Goal: Task Accomplishment & Management: Manage account settings

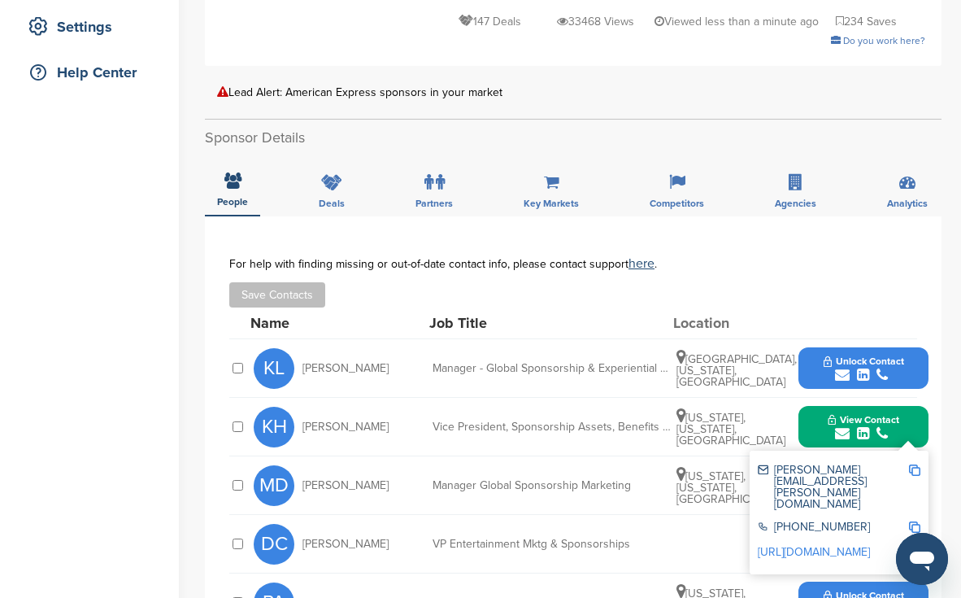
click at [159, 250] on div "Home Search My CRM Pitch Board My Pages Analytics Settings Help Center" at bounding box center [89, 427] width 179 height 1417
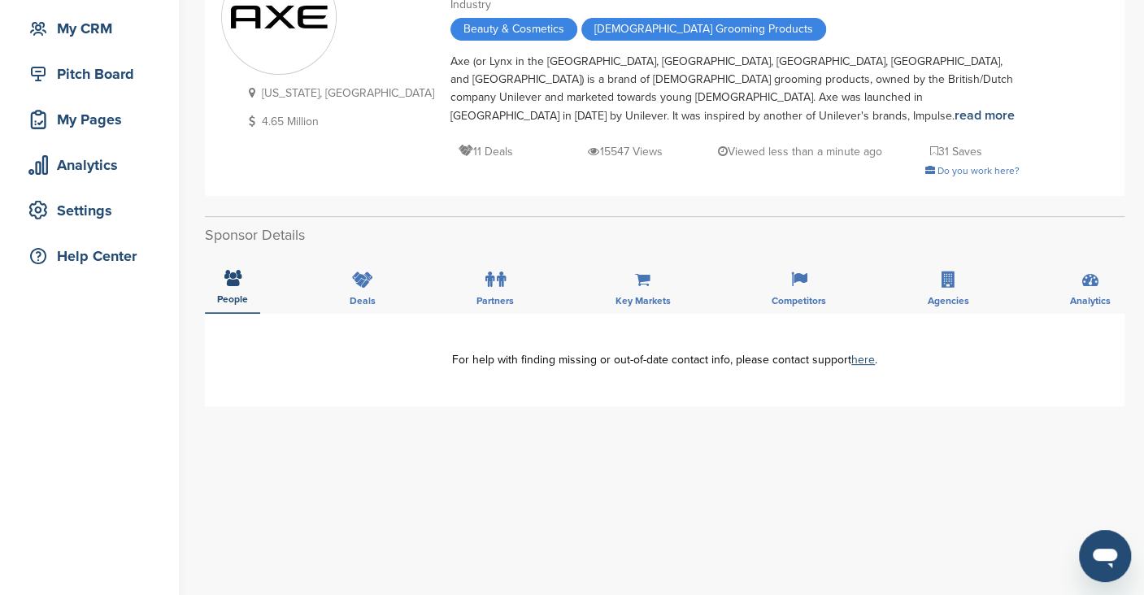
scroll to position [183, 0]
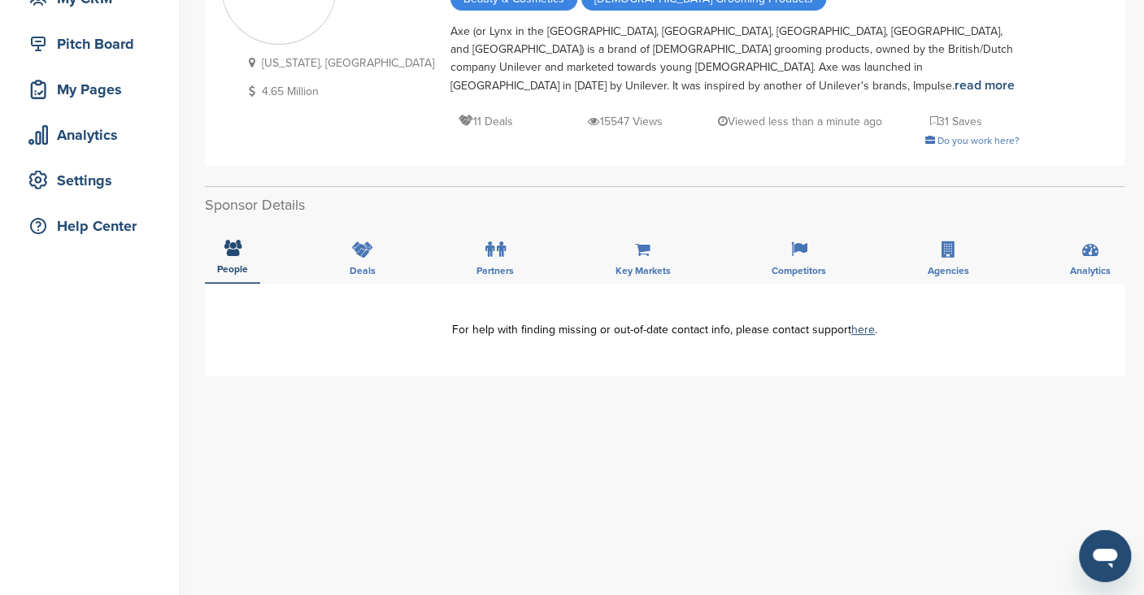
click at [390, 233] on div "People Deals Partners Key Markets Competitors Agencies Analytics" at bounding box center [665, 254] width 920 height 60
click at [366, 242] on icon at bounding box center [362, 250] width 21 height 16
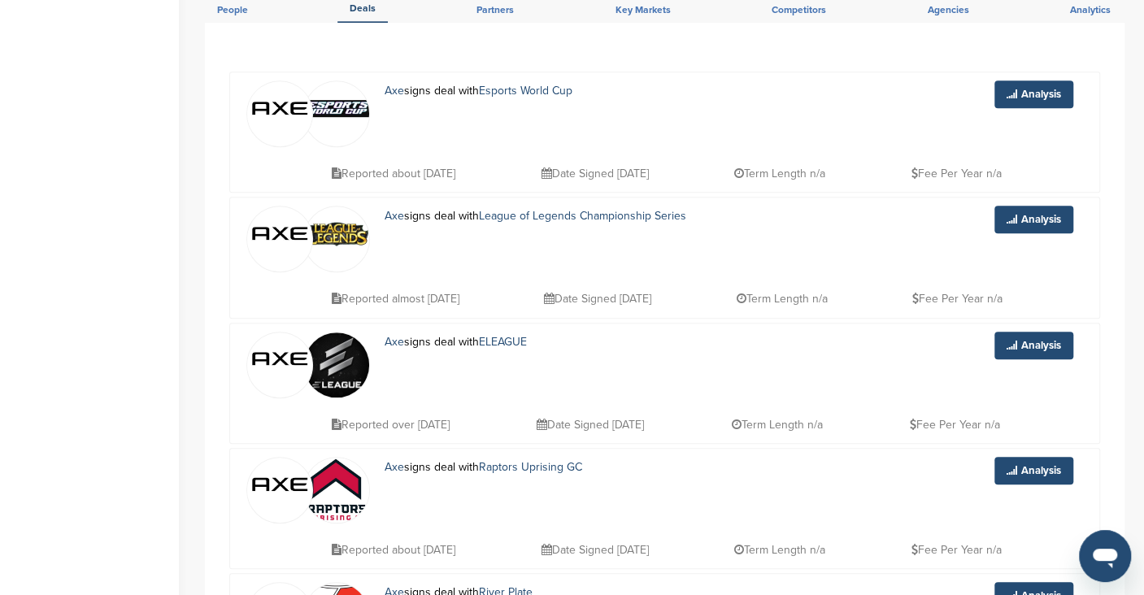
scroll to position [485, 0]
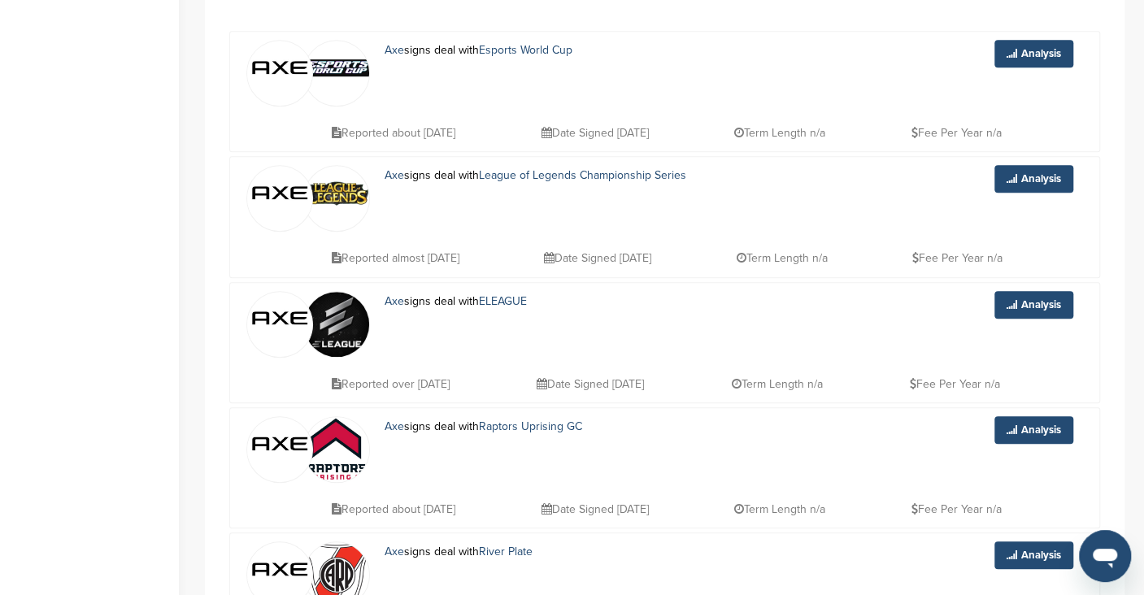
click at [179, 494] on div "Home Search My CRM Pitch Board My Pages Analytics Settings Help Center You have…" at bounding box center [572, 590] width 1144 height 2039
click at [179, 478] on div "Home Search My CRM Pitch Board My Pages Analytics Settings Help Center You have…" at bounding box center [572, 590] width 1144 height 2039
click at [180, 470] on div "Home Search My CRM Pitch Board My Pages Analytics Settings Help Center You have…" at bounding box center [572, 590] width 1144 height 2039
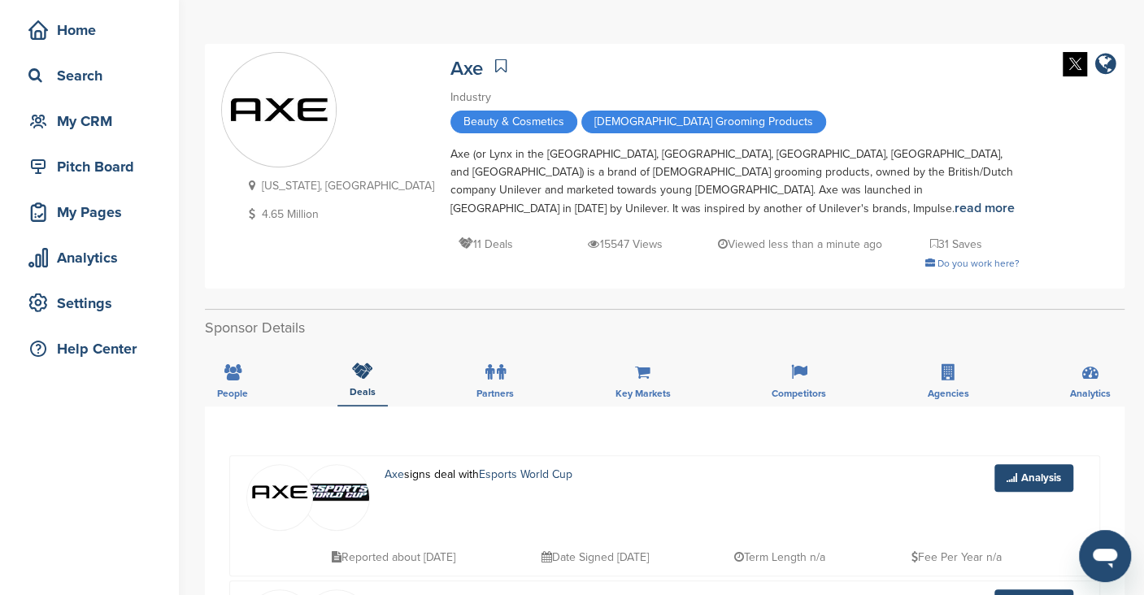
scroll to position [0, 0]
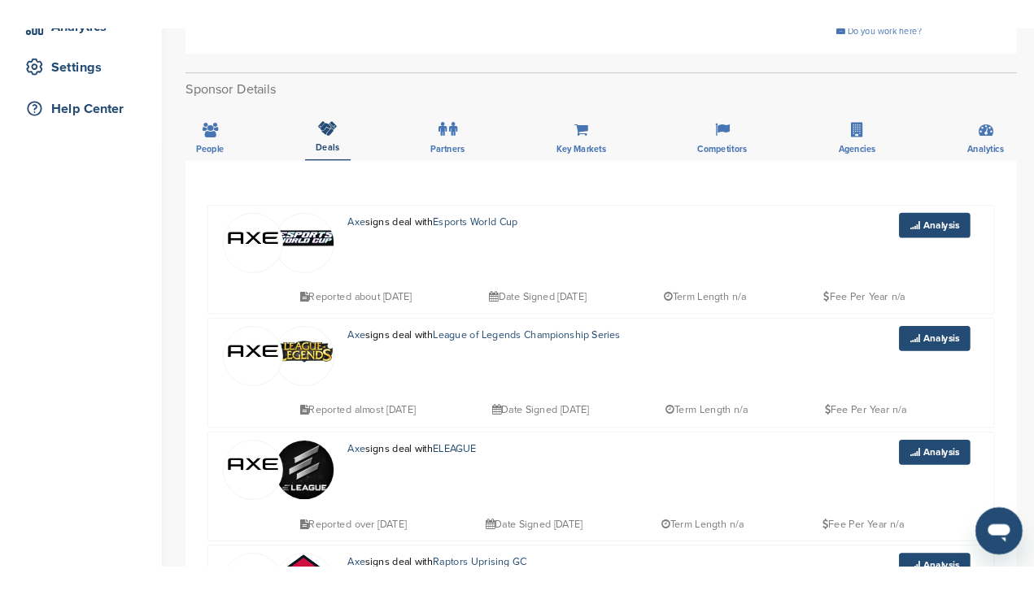
scroll to position [321, 0]
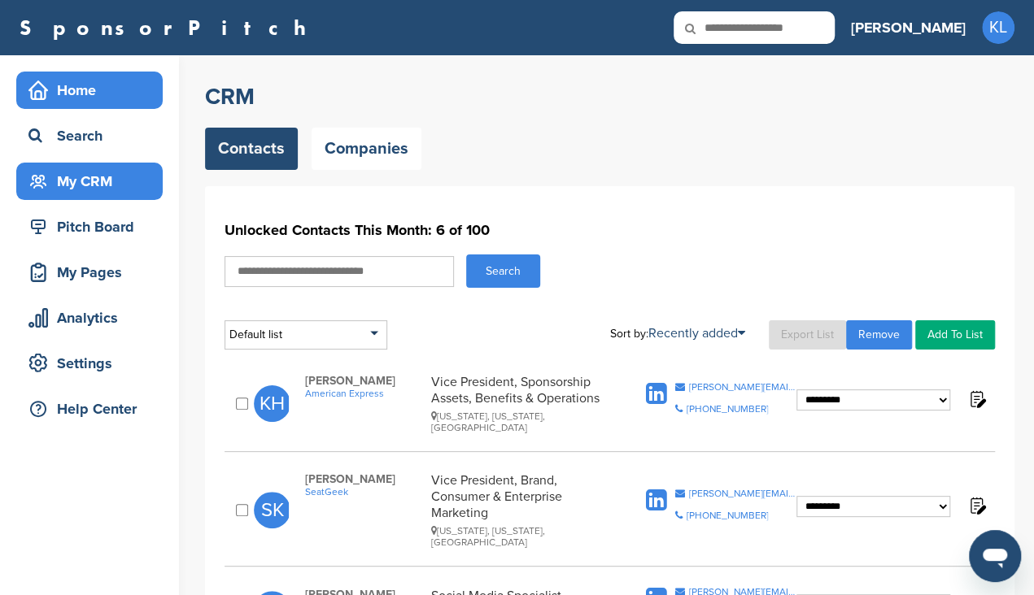
click at [81, 98] on div "Home" at bounding box center [93, 90] width 138 height 29
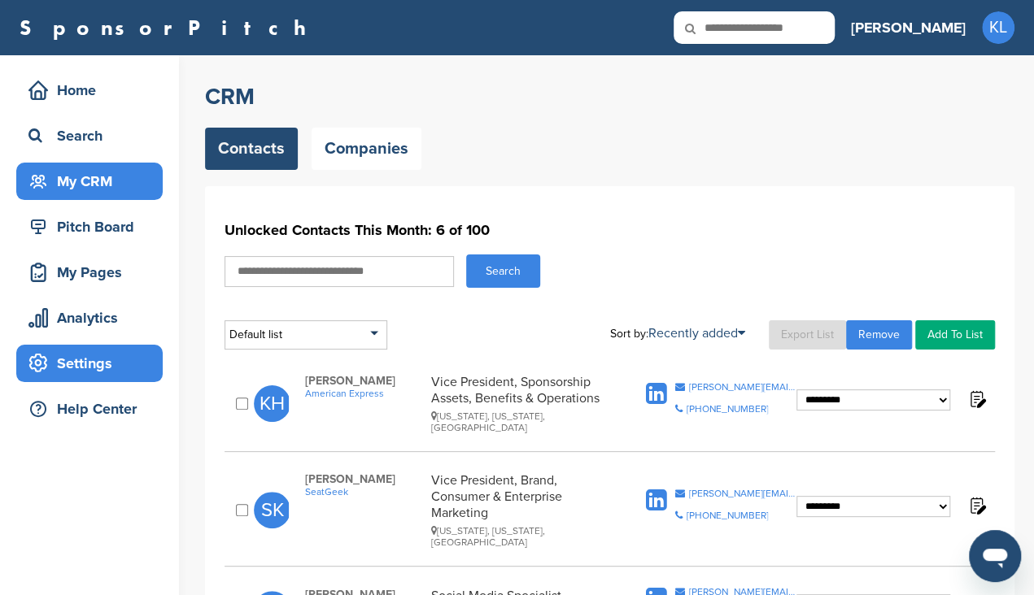
click at [102, 378] on div "Settings" at bounding box center [89, 363] width 146 height 37
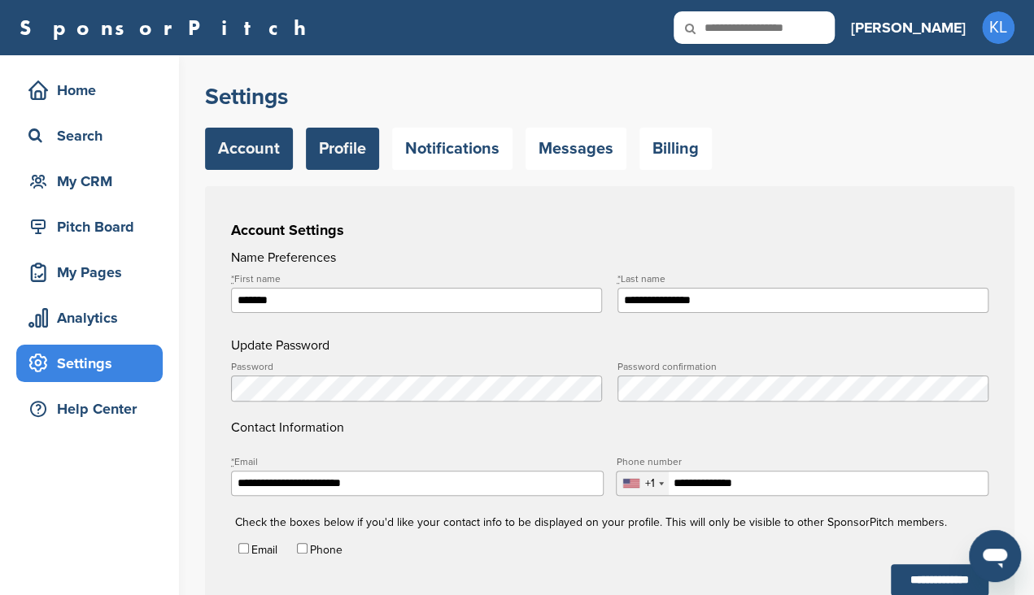
click at [349, 160] on link "Profile" at bounding box center [342, 149] width 73 height 42
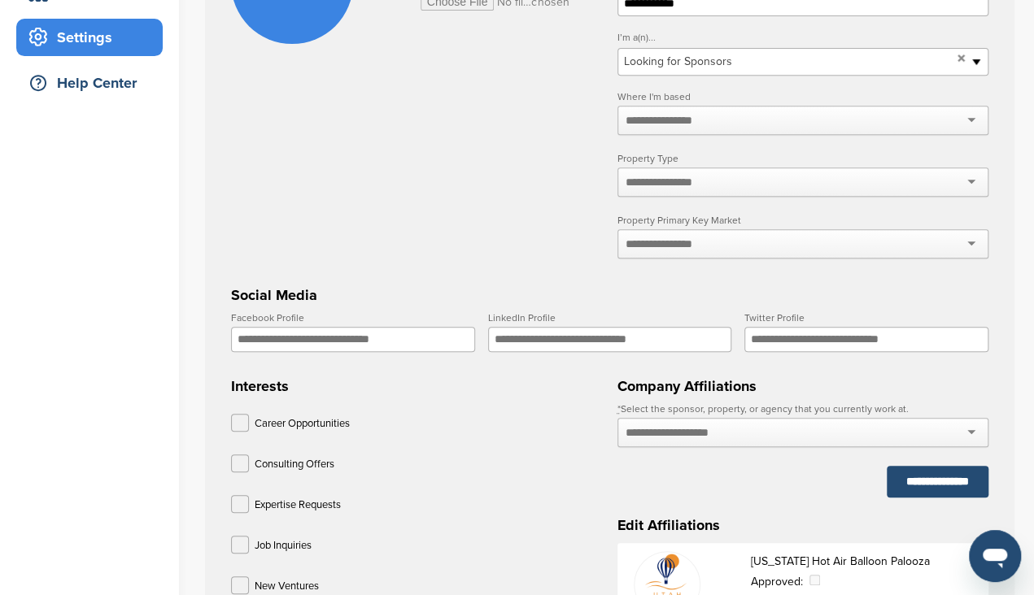
scroll to position [327, 0]
click at [686, 184] on input "text" at bounding box center [668, 181] width 86 height 15
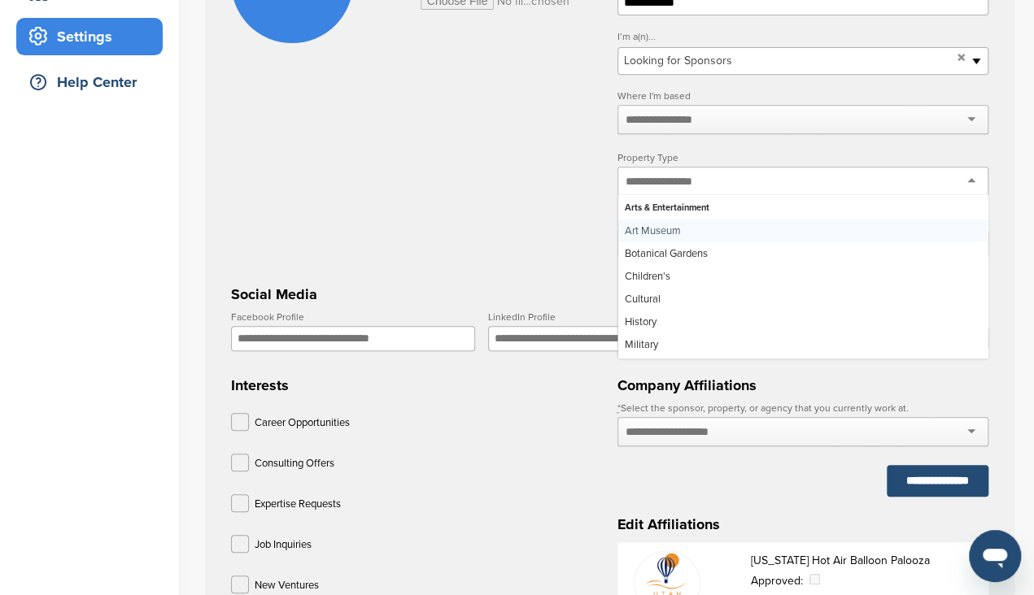
click at [684, 202] on div "**********" at bounding box center [802, 98] width 371 height 355
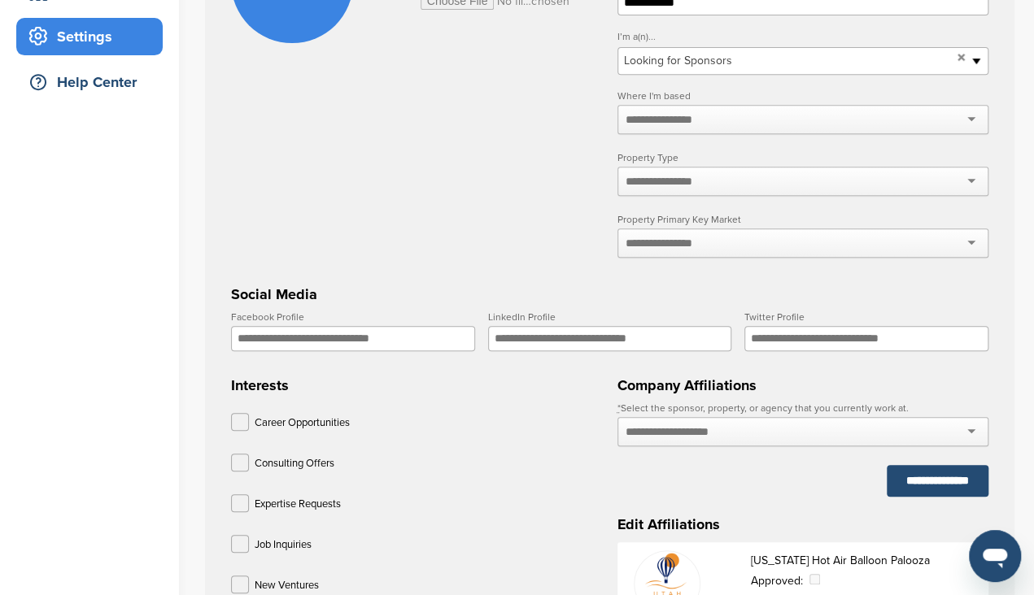
click at [673, 183] on input "text" at bounding box center [668, 181] width 86 height 15
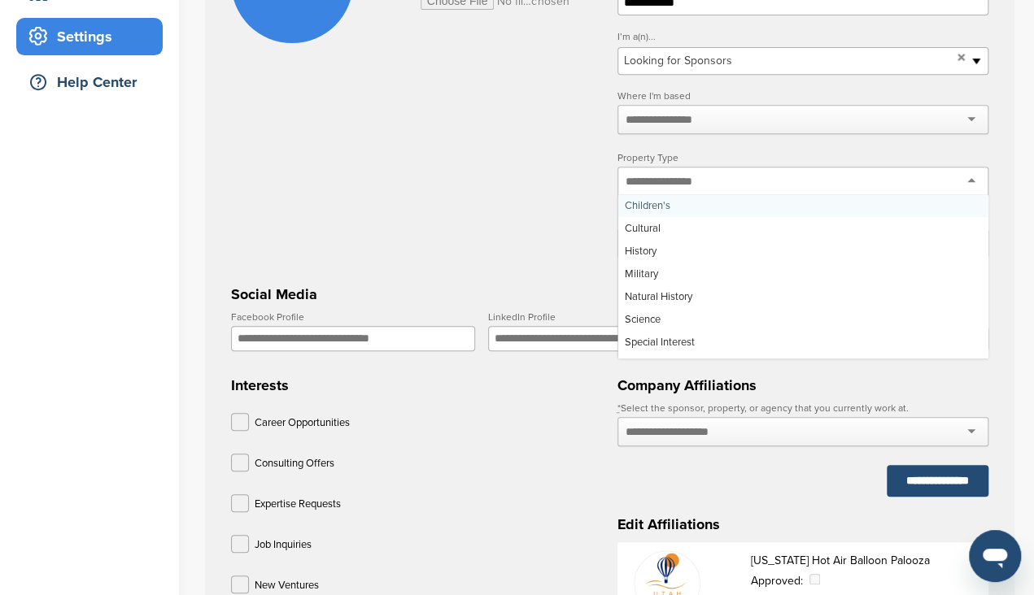
scroll to position [77, 0]
click at [665, 111] on div at bounding box center [802, 119] width 371 height 29
click at [660, 127] on input "text" at bounding box center [668, 119] width 86 height 15
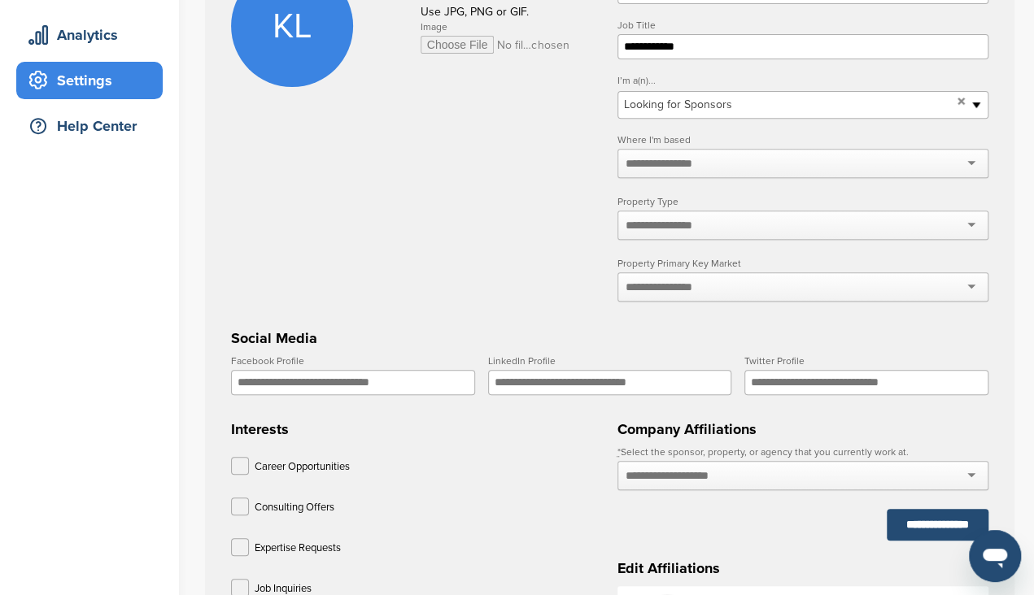
scroll to position [289, 0]
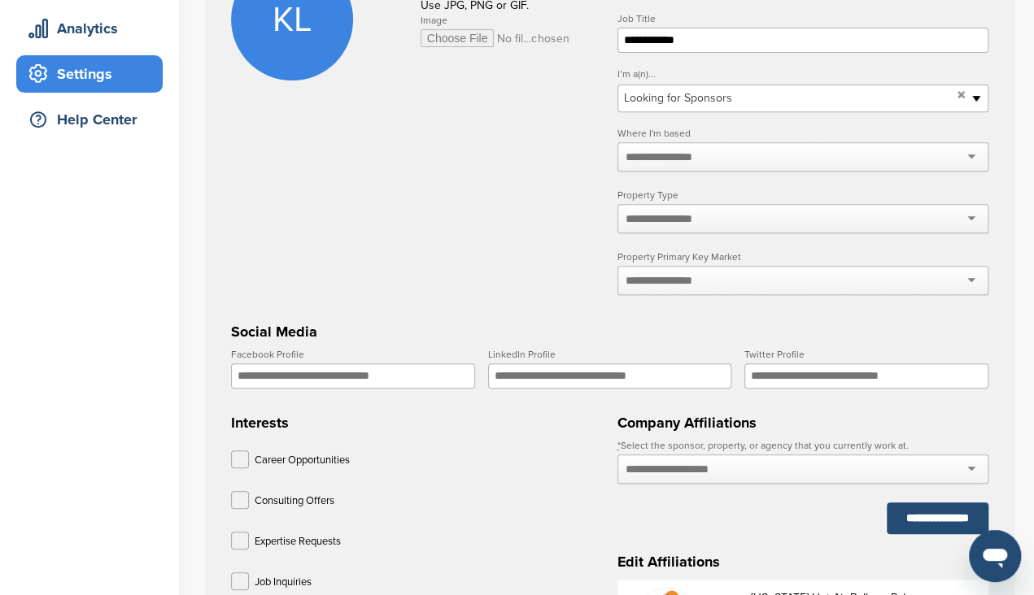
click at [685, 91] on span "Looking for Sponsors" at bounding box center [787, 99] width 327 height 20
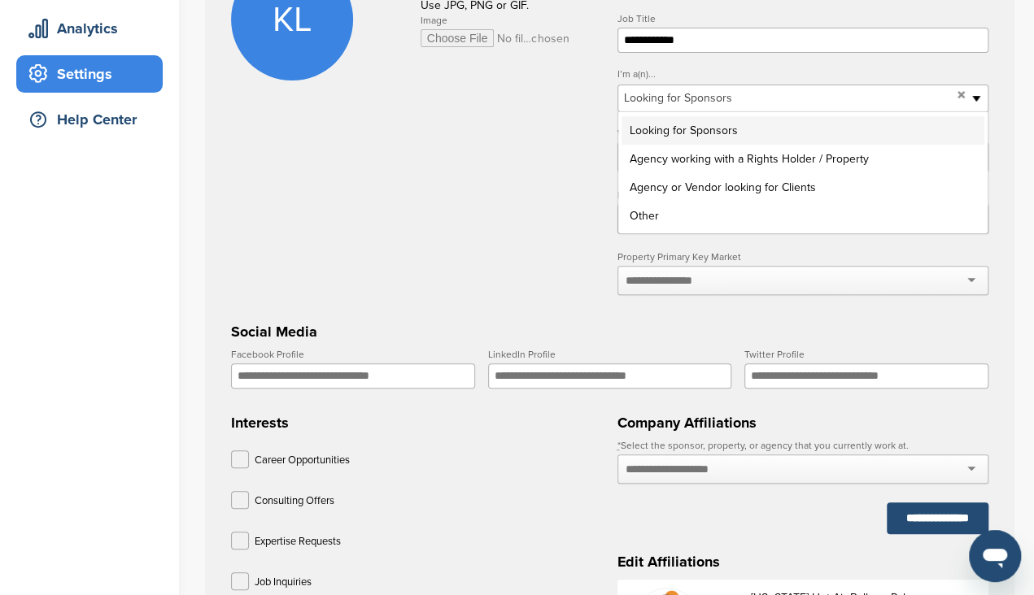
click at [678, 131] on li "Looking for Sponsors" at bounding box center [802, 130] width 363 height 28
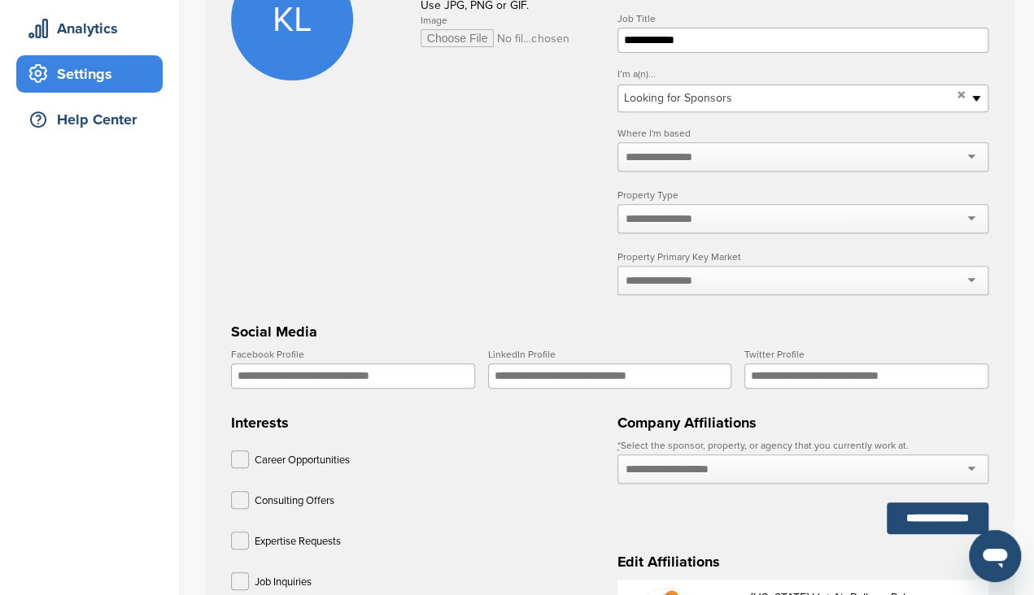
click at [674, 159] on input "text" at bounding box center [668, 157] width 86 height 15
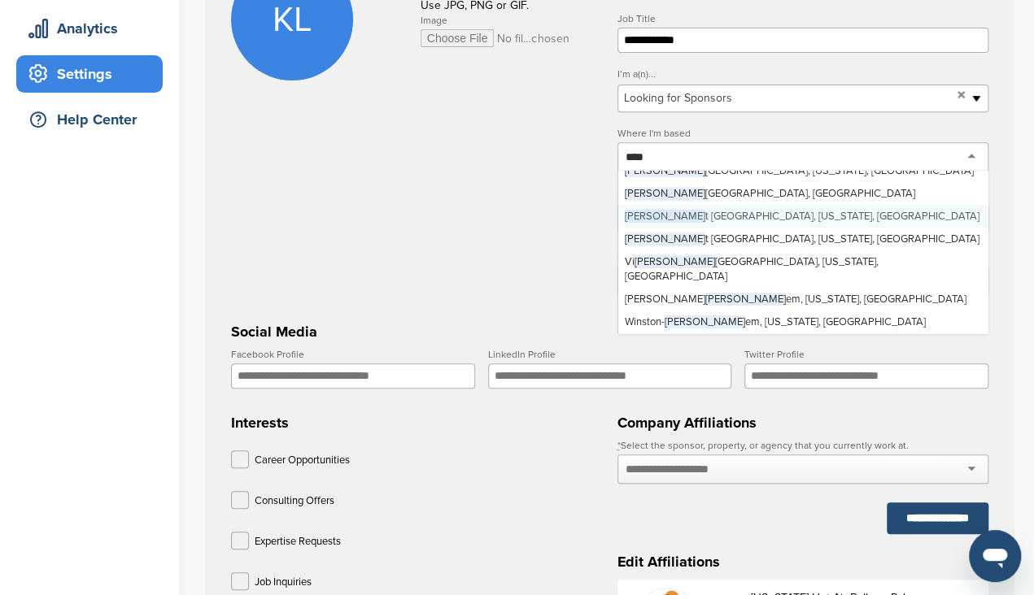
scroll to position [0, 0]
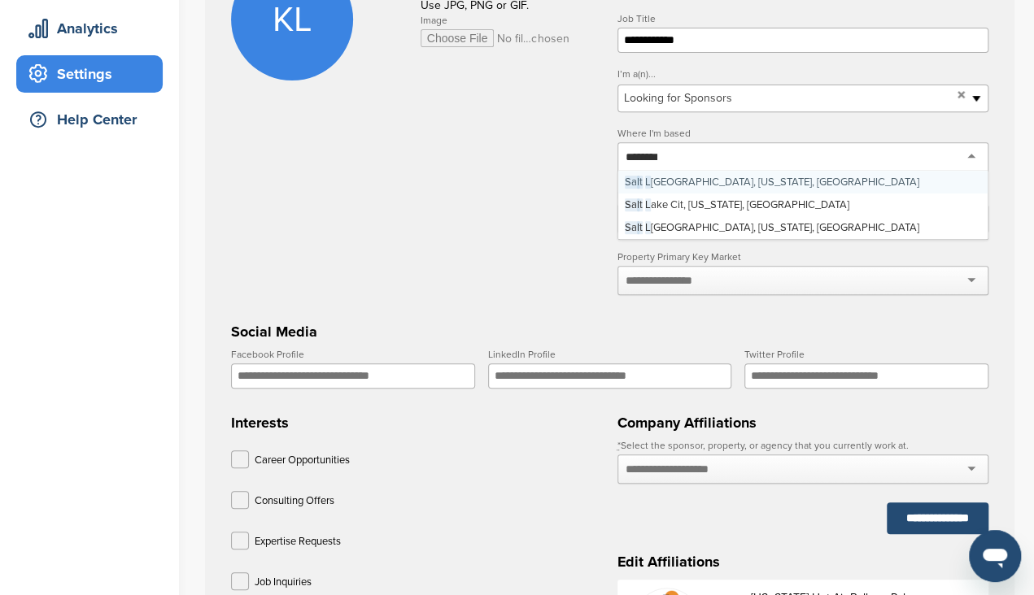
type input "*********"
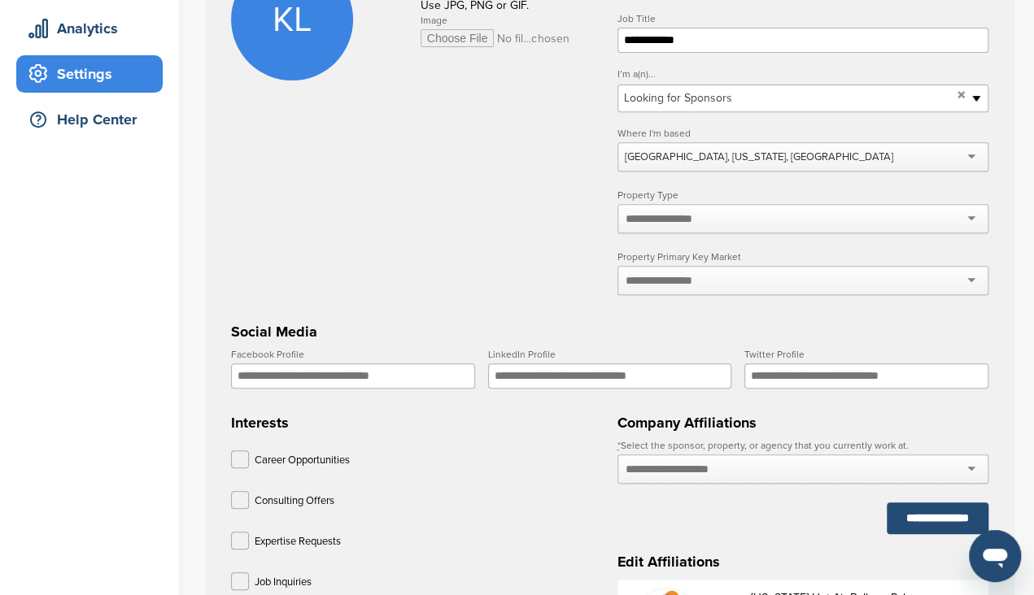
click at [710, 185] on div "**********" at bounding box center [802, 136] width 371 height 355
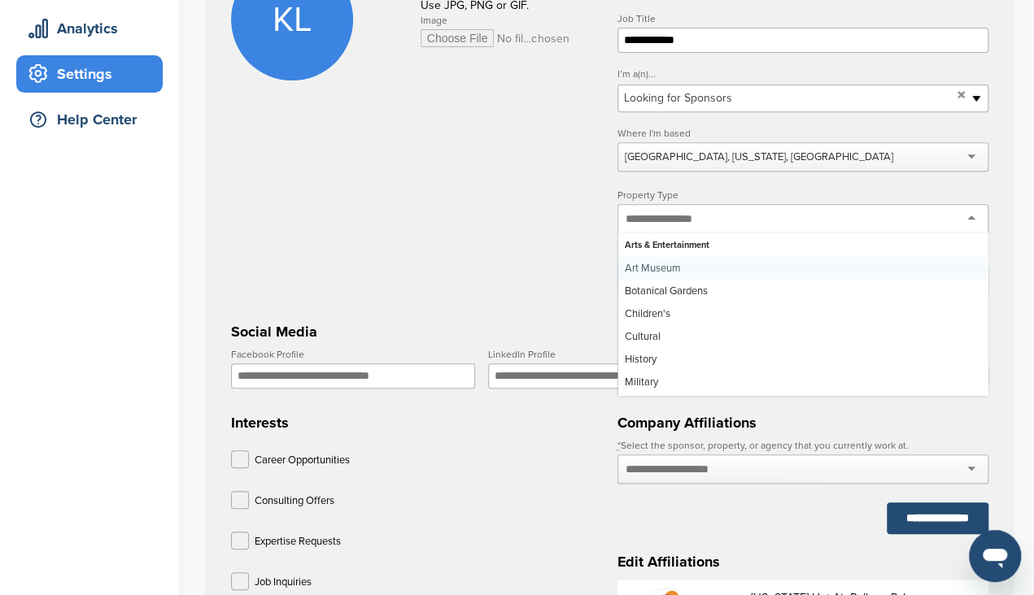
click at [694, 230] on div at bounding box center [802, 218] width 371 height 29
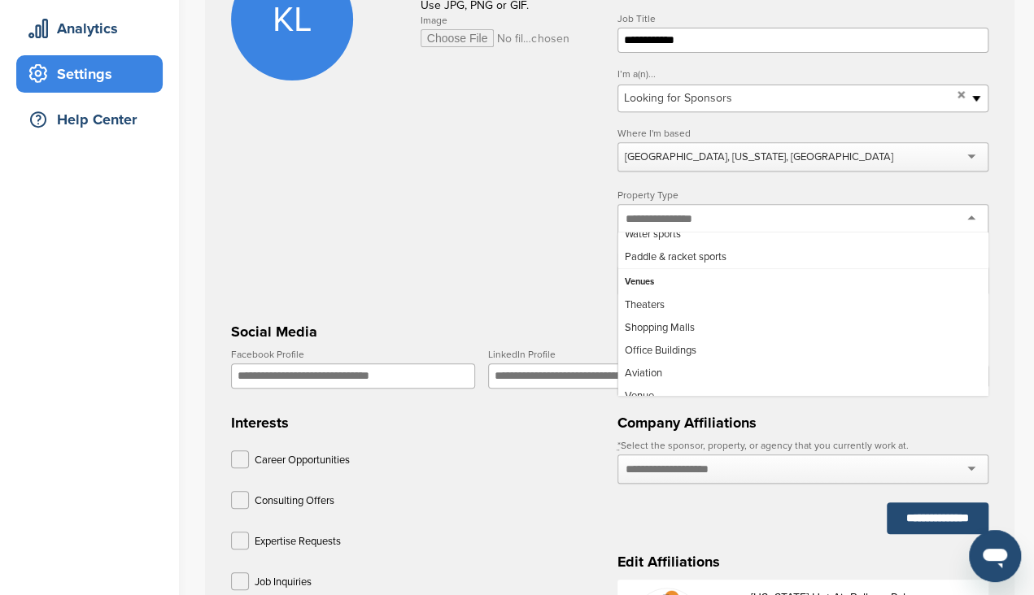
scroll to position [6871, 0]
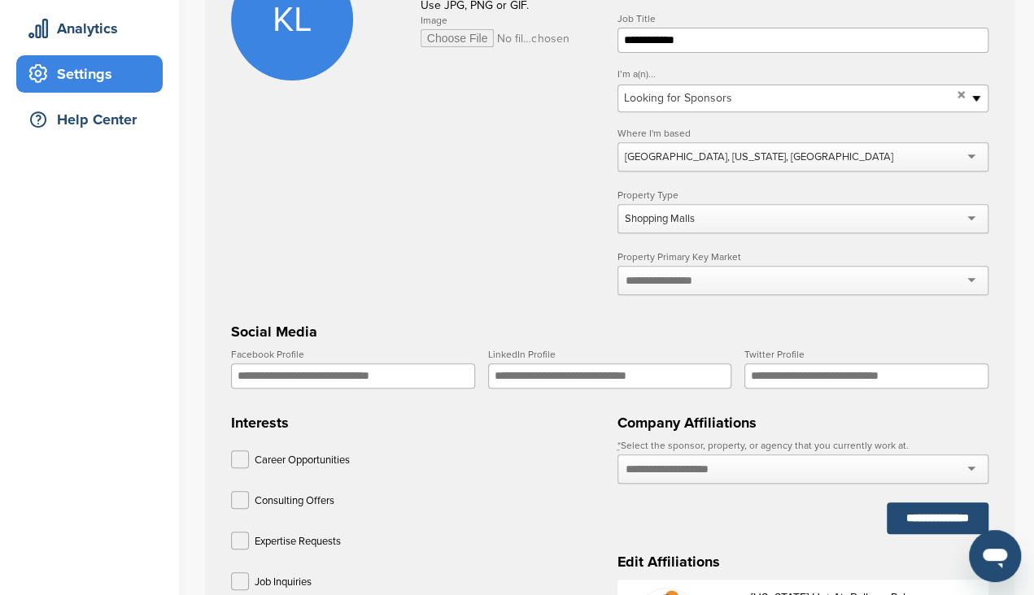
click at [973, 215] on div "Shopping Malls" at bounding box center [802, 218] width 371 height 29
click at [973, 219] on div "Public Benefit" at bounding box center [802, 218] width 371 height 29
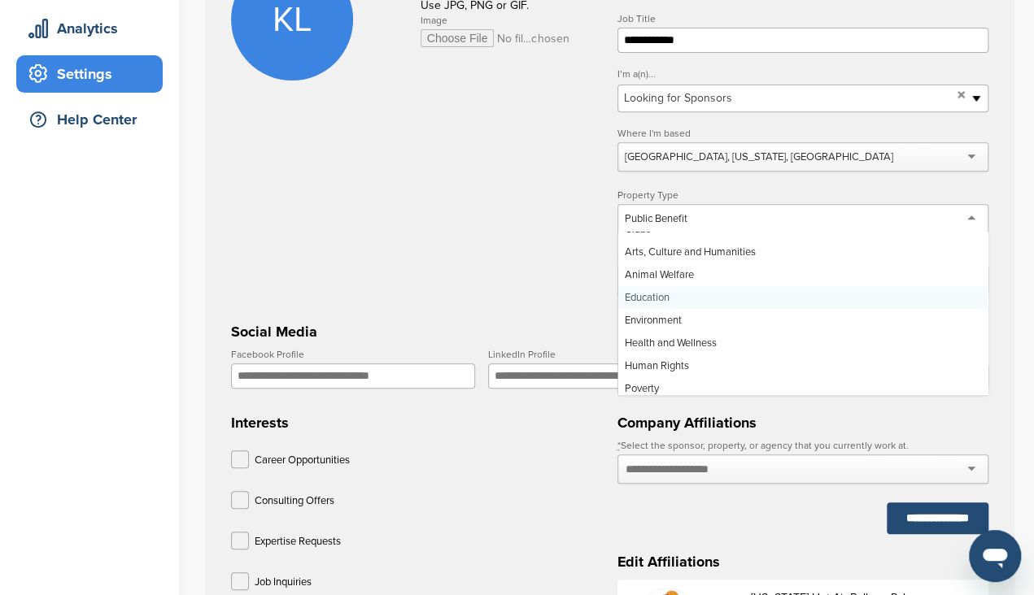
scroll to position [4115, 0]
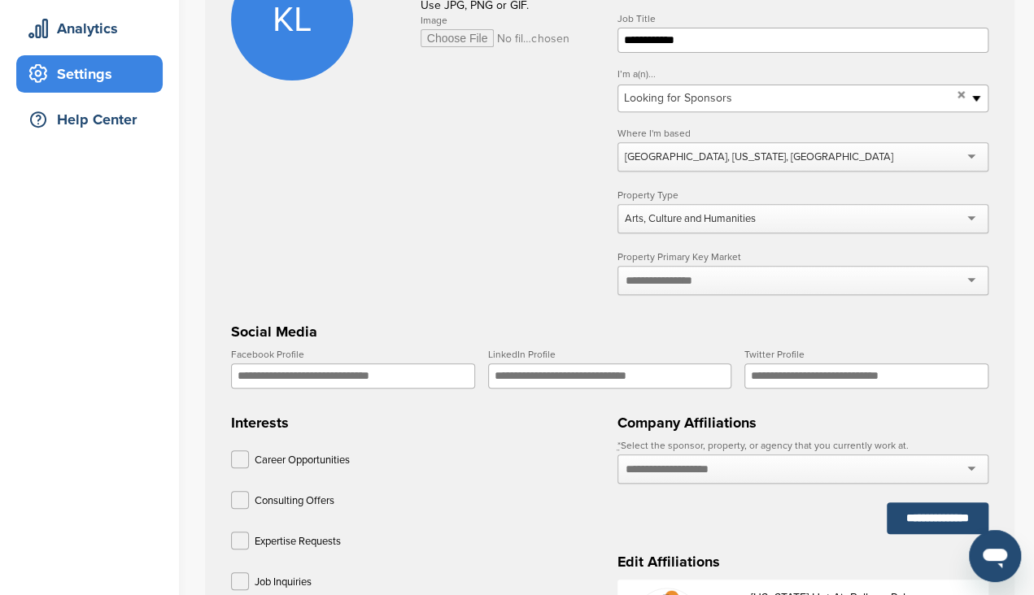
click at [886, 276] on div at bounding box center [802, 280] width 371 height 29
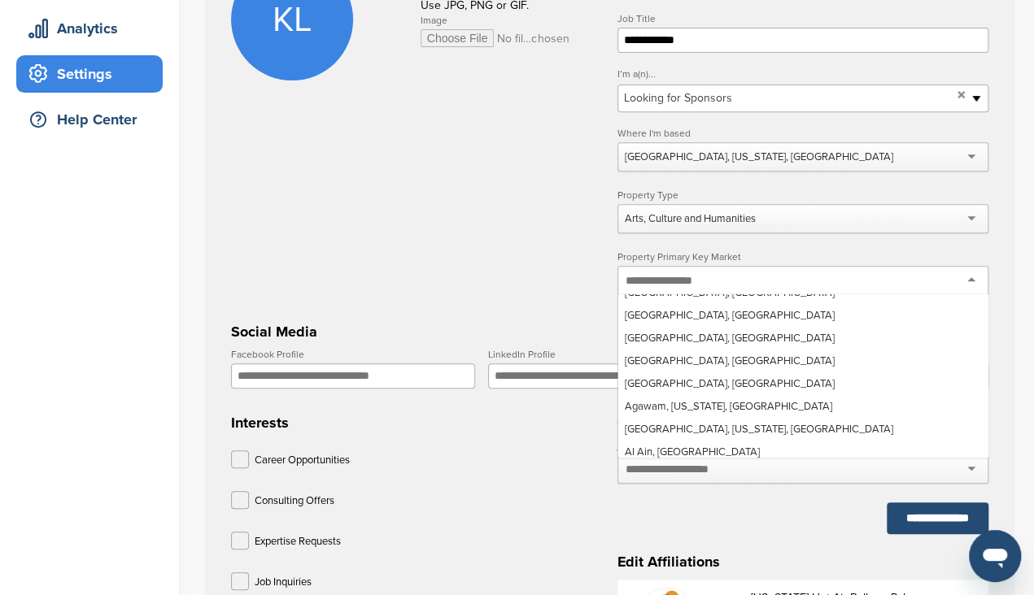
scroll to position [104, 0]
type input "****"
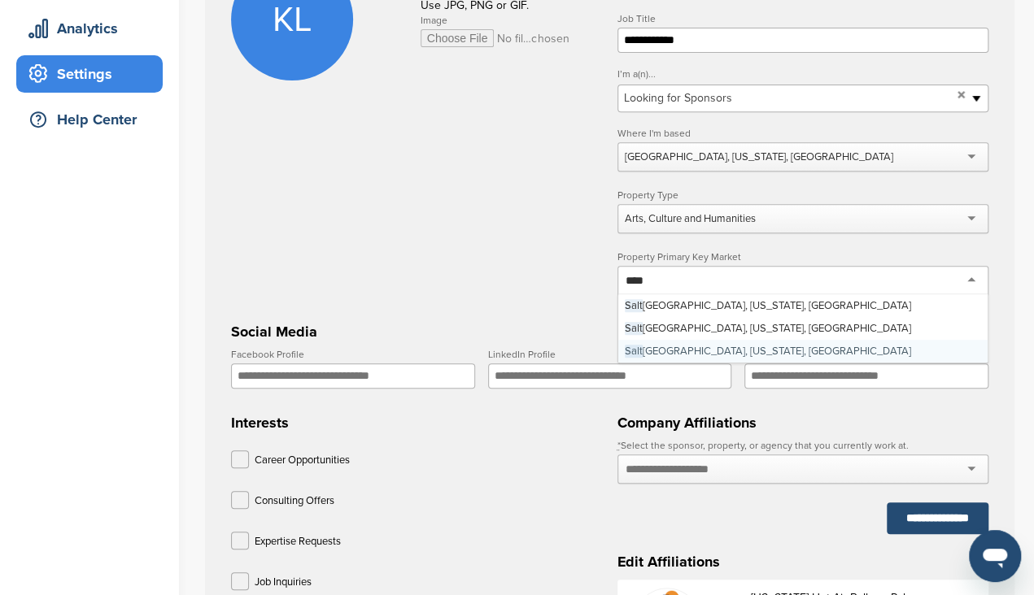
scroll to position [0, 0]
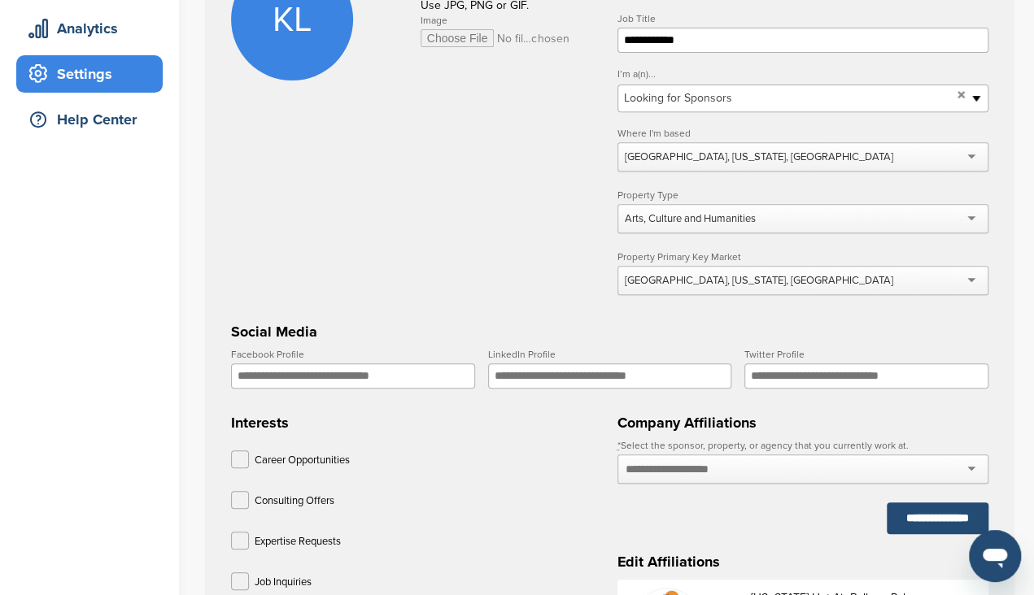
click at [864, 331] on h3 "Social Media" at bounding box center [609, 331] width 757 height 23
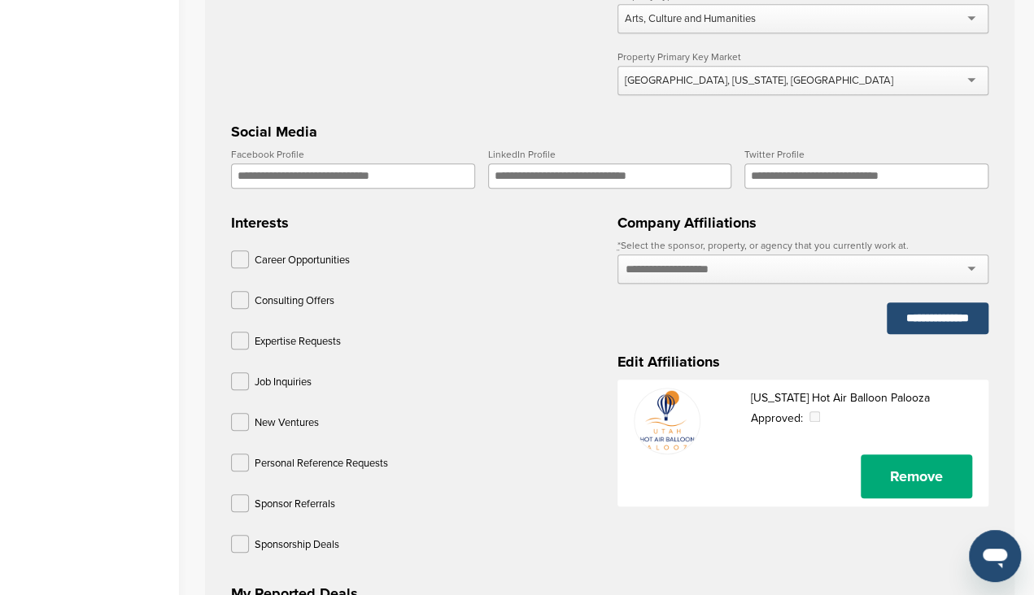
scroll to position [493, 0]
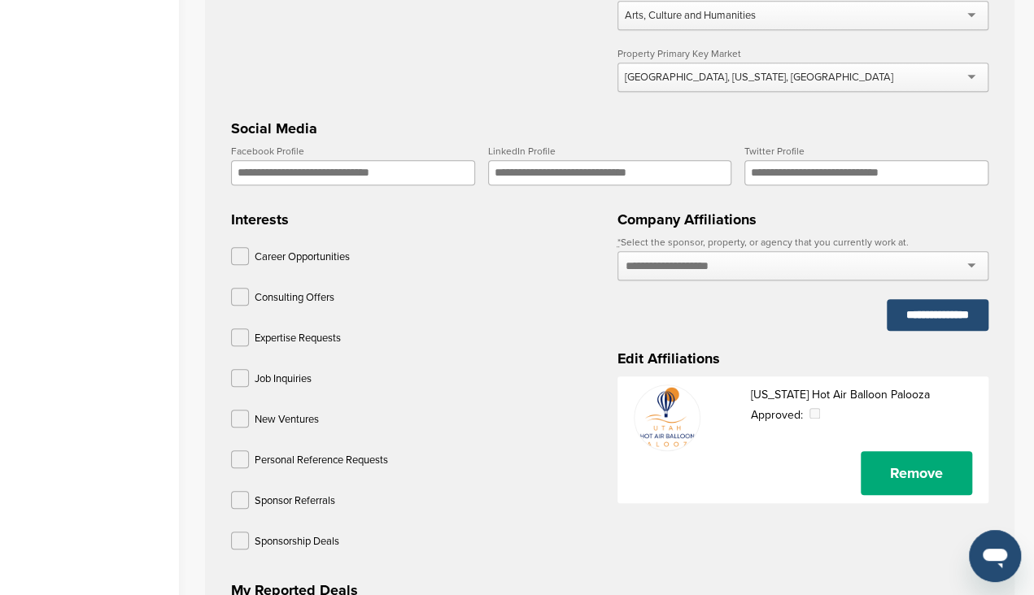
click at [420, 181] on input "Facebook Profile" at bounding box center [353, 172] width 244 height 25
paste input "**********"
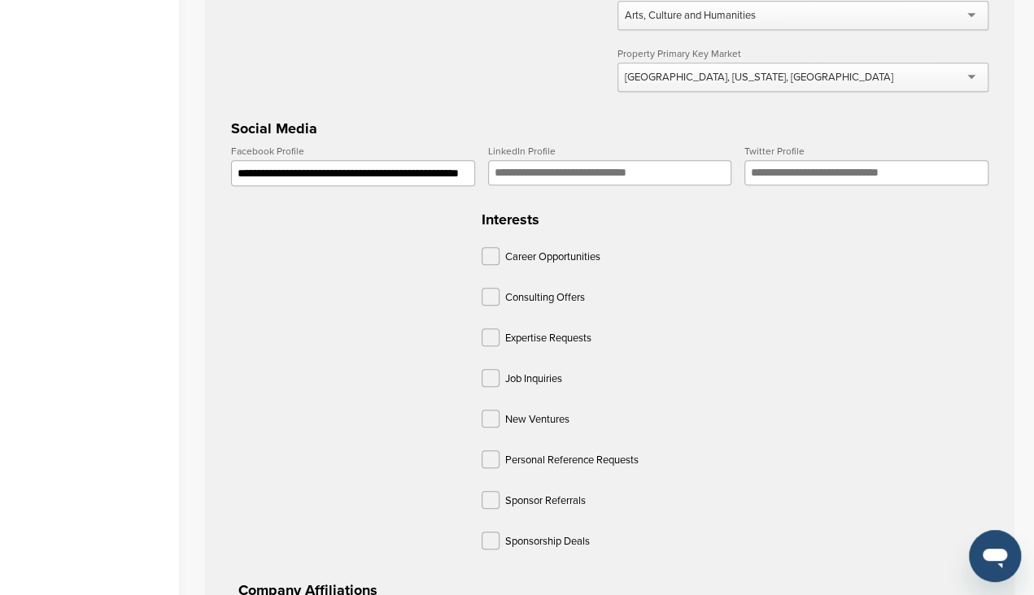
type input "**********"
click at [481, 266] on div "Career Opportunities" at bounding box center [666, 259] width 371 height 24
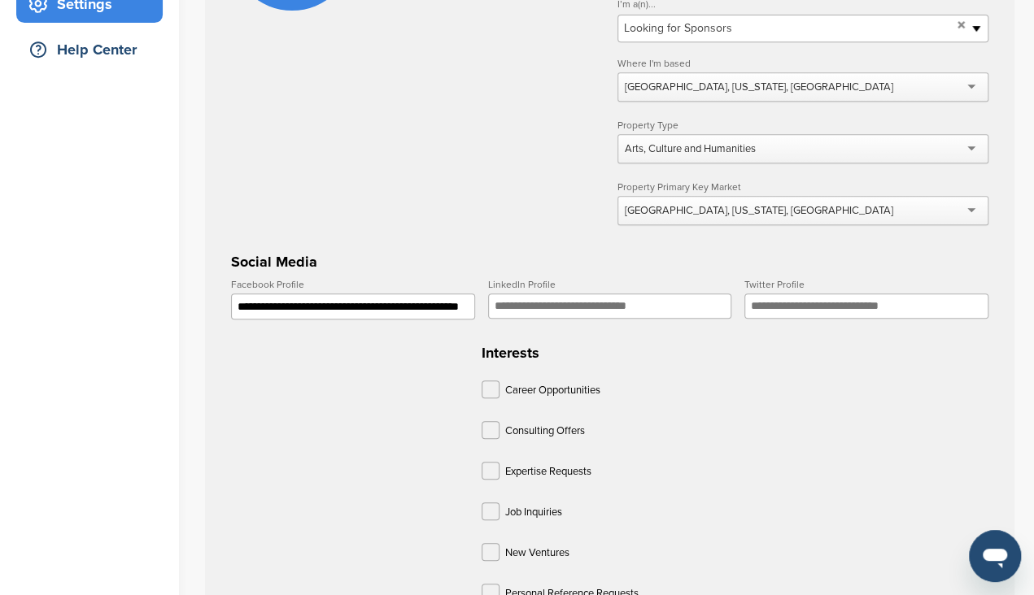
scroll to position [358, 0]
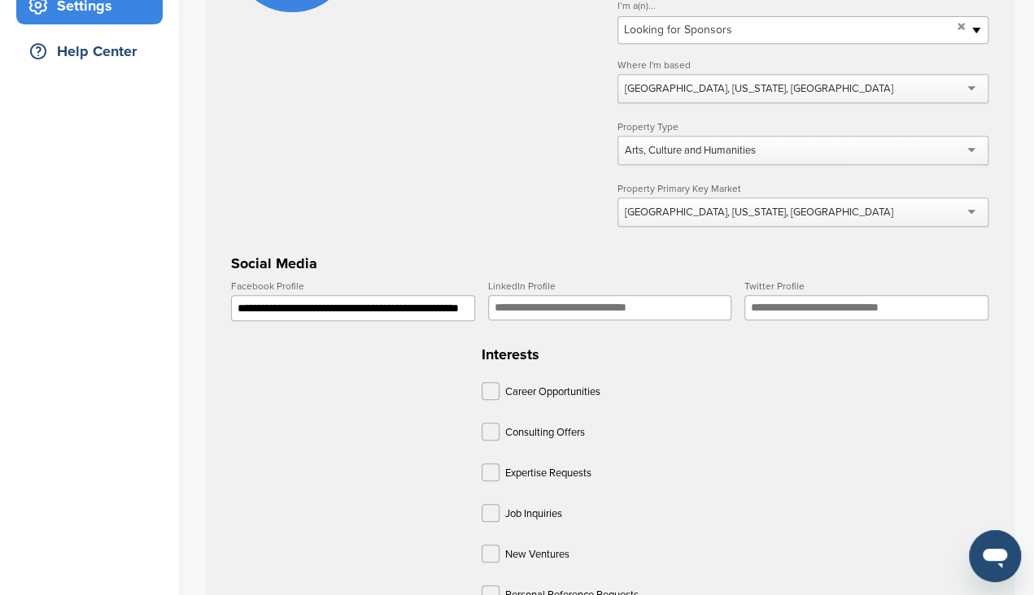
click at [652, 311] on input "LinkedIn Profile" at bounding box center [610, 307] width 244 height 25
paste input "**********"
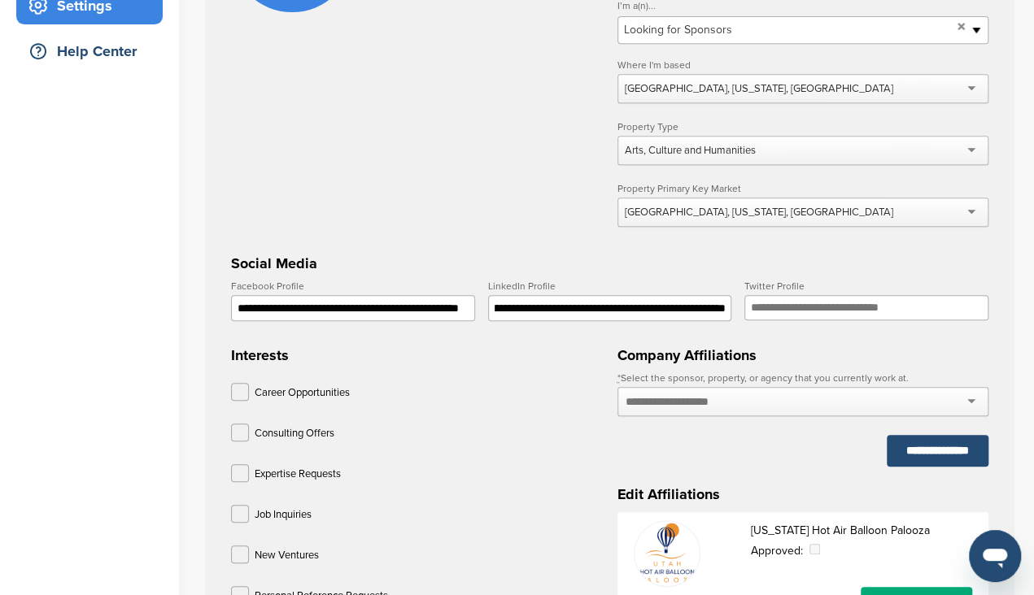
type input "**********"
click at [458, 464] on div "Expertise Requests" at bounding box center [416, 476] width 371 height 24
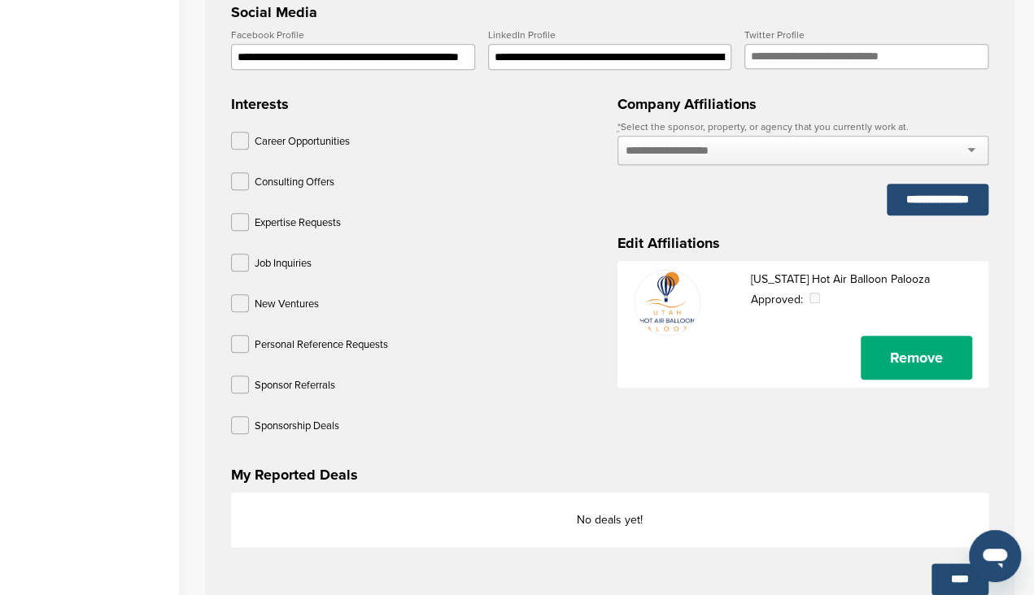
scroll to position [610, 0]
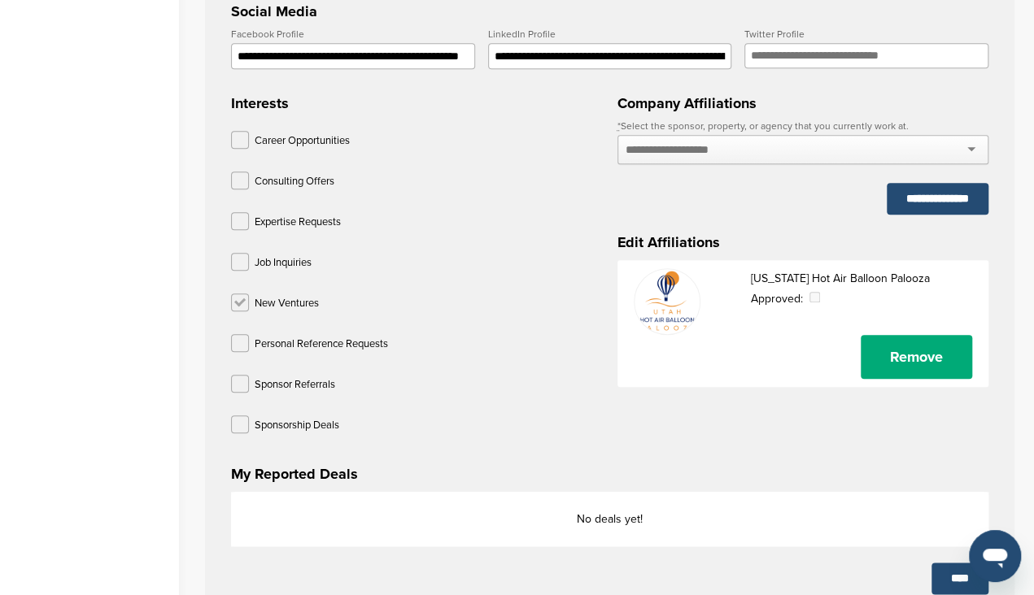
click at [237, 295] on label at bounding box center [240, 303] width 18 height 18
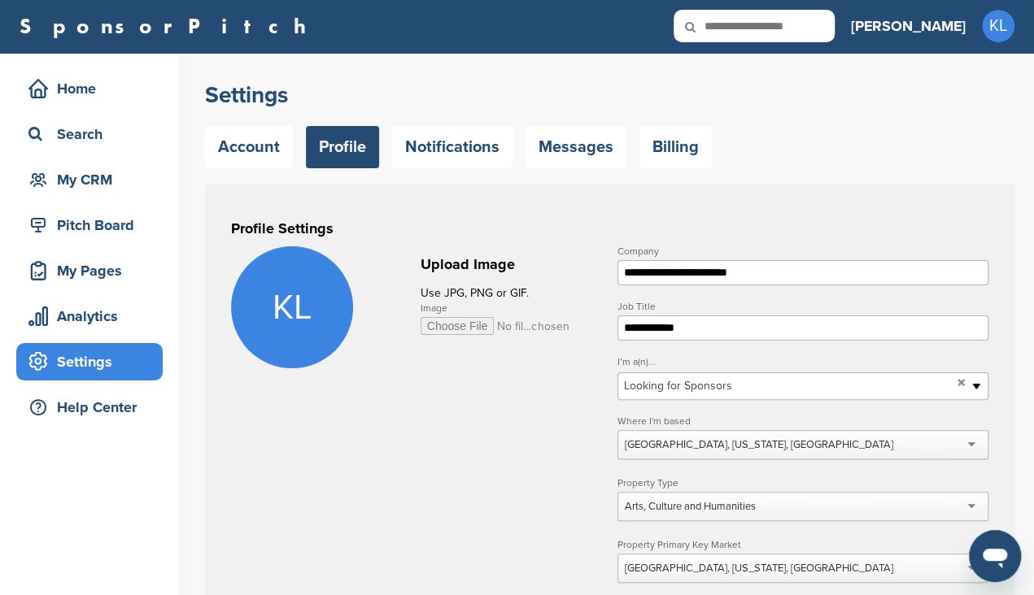
scroll to position [0, 0]
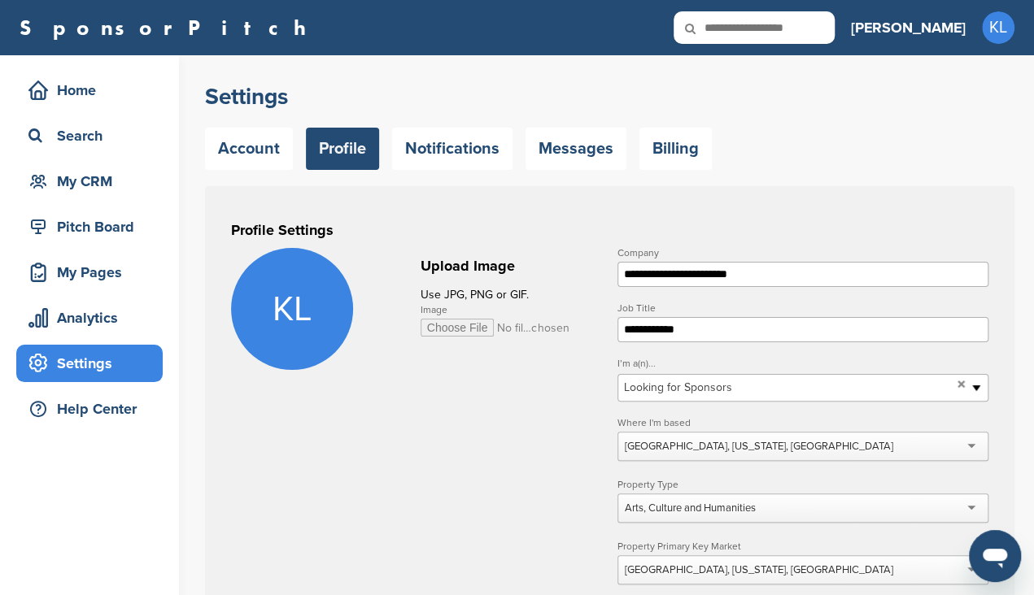
click at [465, 323] on input "Image" at bounding box center [495, 328] width 150 height 18
type input "**********"
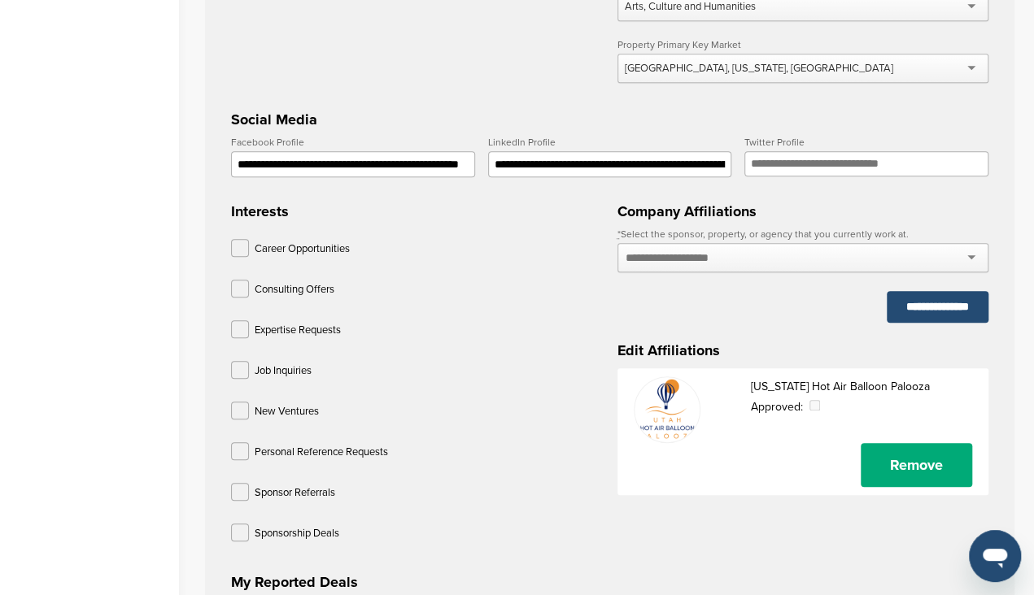
scroll to position [523, 0]
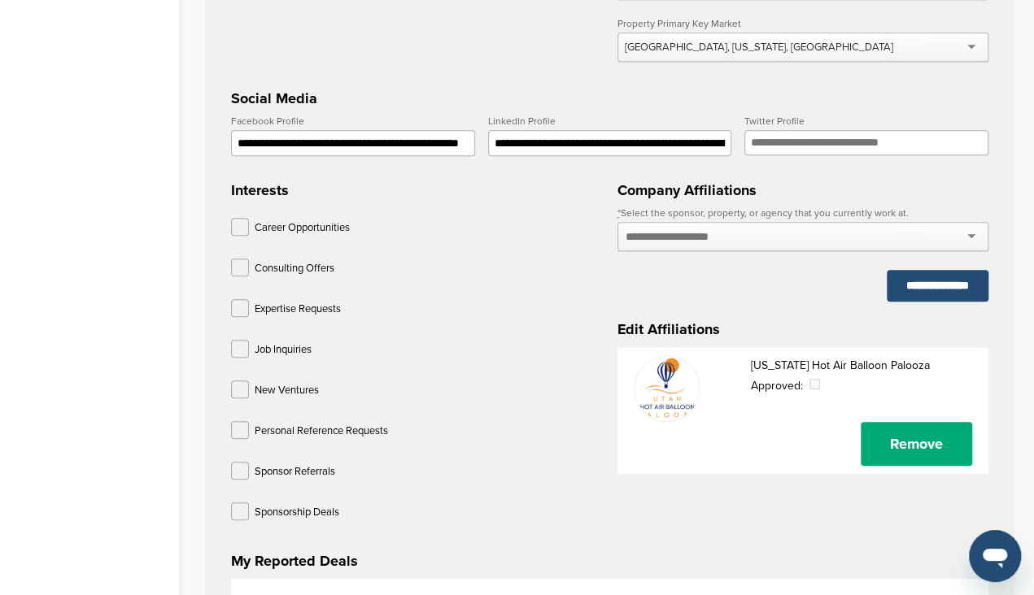
click at [460, 347] on div "Job Inquiries" at bounding box center [416, 352] width 371 height 24
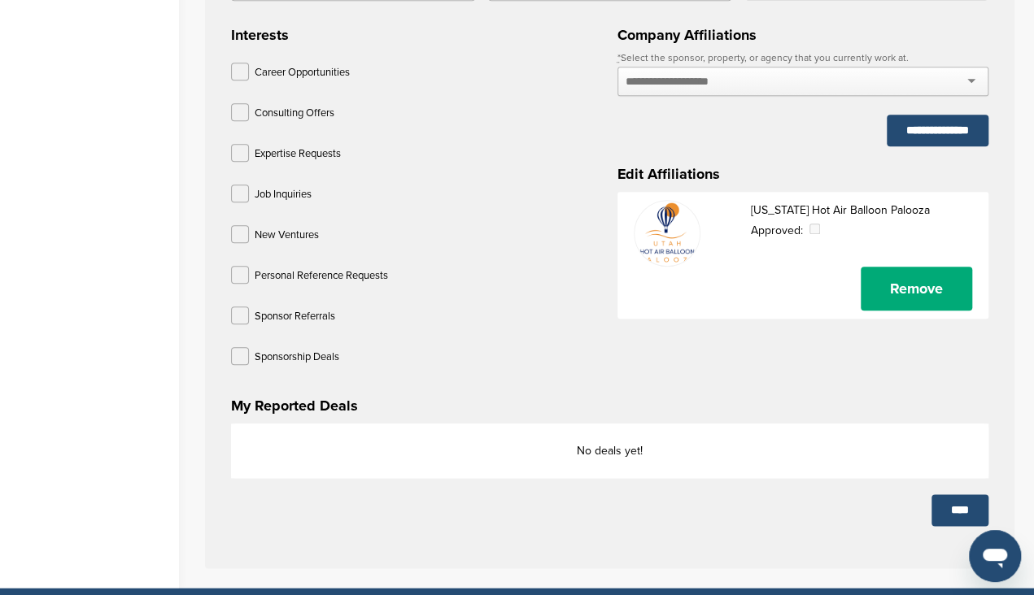
scroll to position [686, 0]
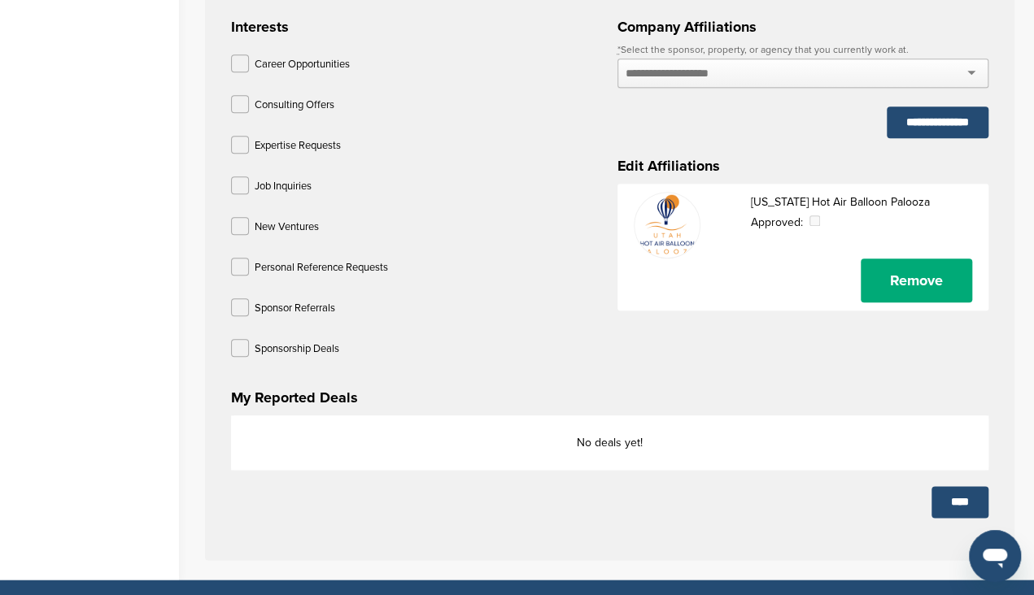
click at [332, 143] on p "Expertise Requests" at bounding box center [298, 146] width 86 height 20
click at [234, 139] on label at bounding box center [240, 145] width 18 height 18
click at [235, 103] on label at bounding box center [240, 104] width 18 height 18
click at [239, 303] on label at bounding box center [240, 307] width 18 height 18
click at [237, 339] on label at bounding box center [240, 348] width 18 height 18
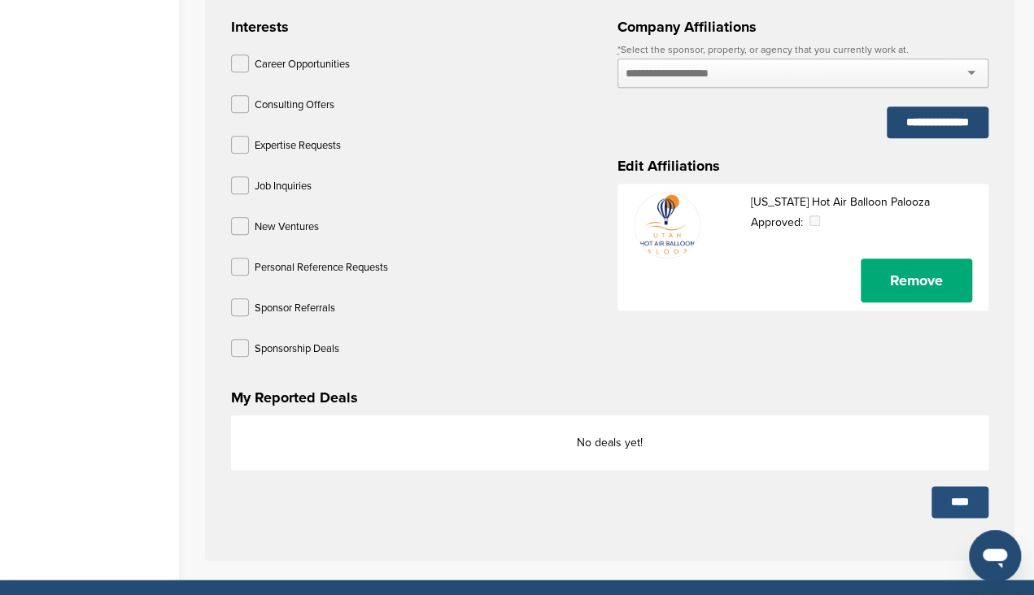
click at [941, 494] on input "****" at bounding box center [959, 502] width 57 height 32
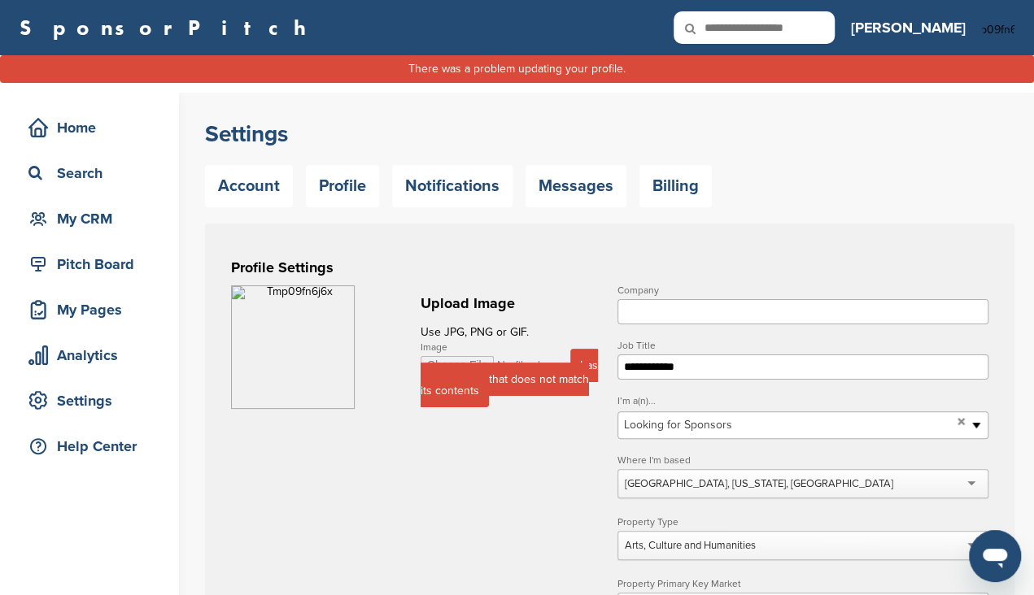
click at [459, 379] on span "has an extension that does not match its contents" at bounding box center [508, 378] width 177 height 59
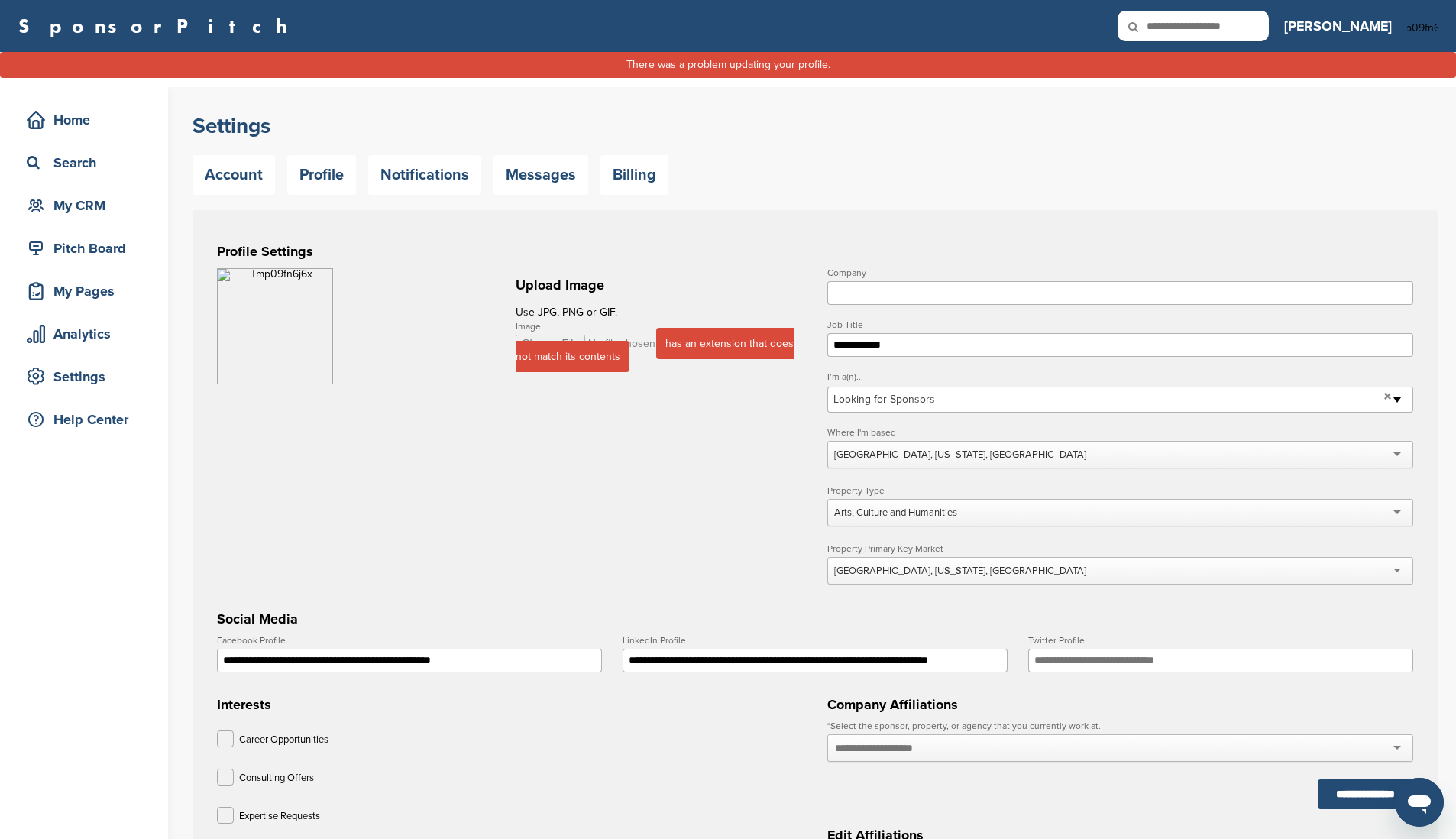
click at [636, 423] on form "**********" at bounding box center [814, 651] width 1196 height 768
click at [568, 341] on span "has an extension that does not match its contents" at bounding box center [655, 350] width 278 height 44
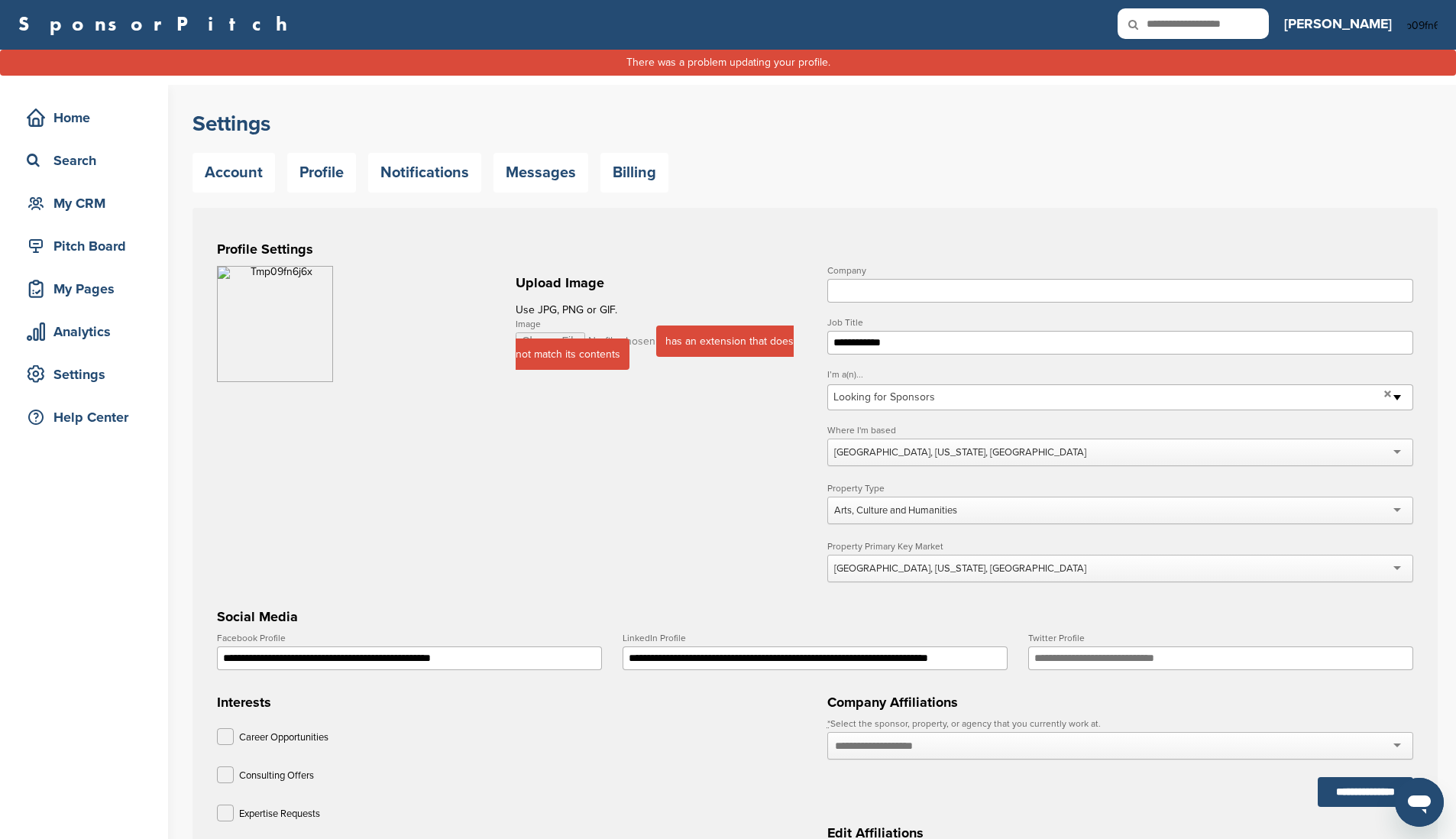
scroll to position [3, 0]
drag, startPoint x: 869, startPoint y: 309, endPoint x: 825, endPoint y: 219, distance: 100.2
click at [825, 219] on div "**********" at bounding box center [815, 705] width 1246 height 996
click at [862, 291] on input "Company" at bounding box center [1121, 289] width 586 height 23
type input "**********"
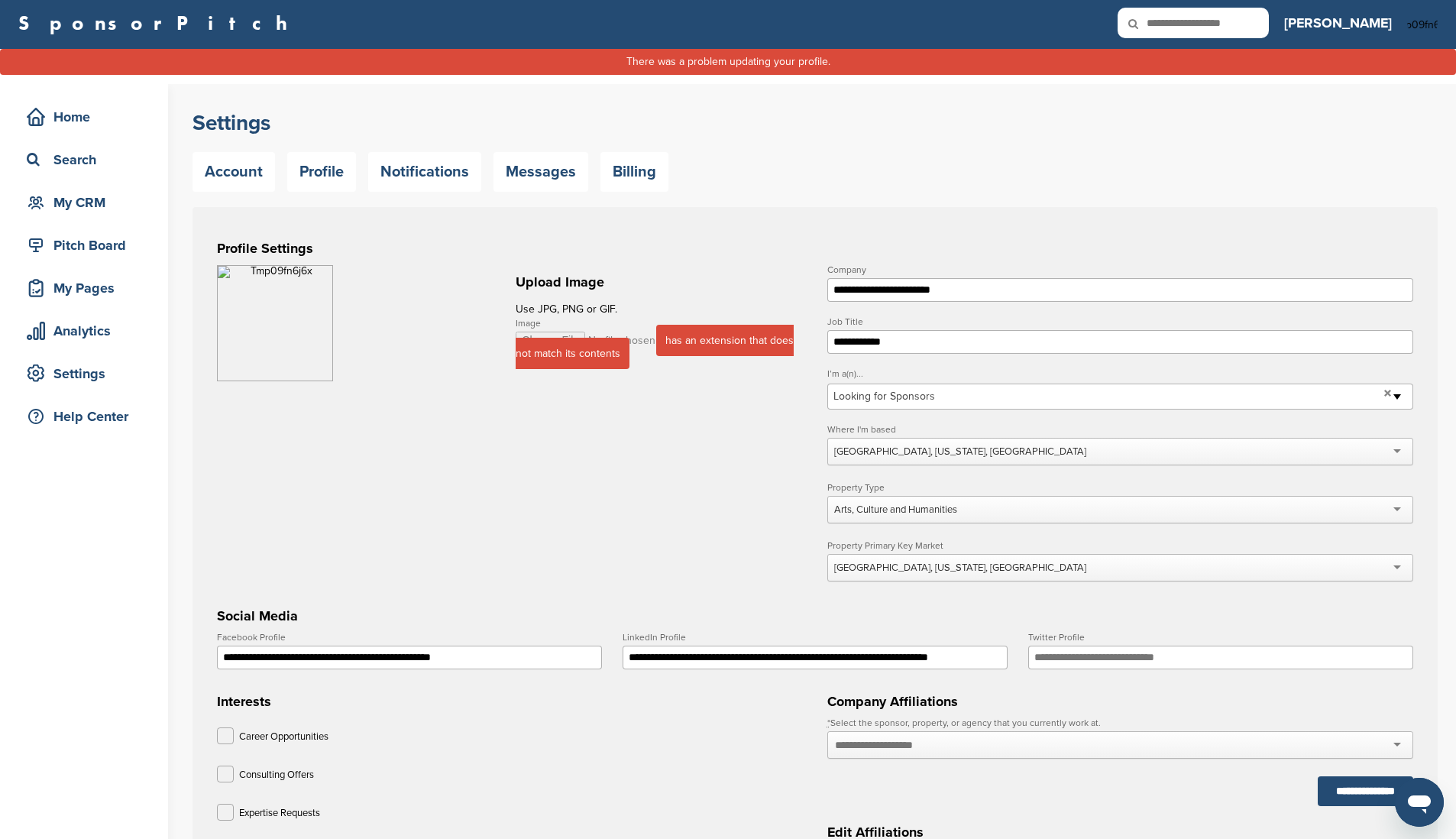
click at [723, 516] on form "**********" at bounding box center [814, 648] width 1196 height 768
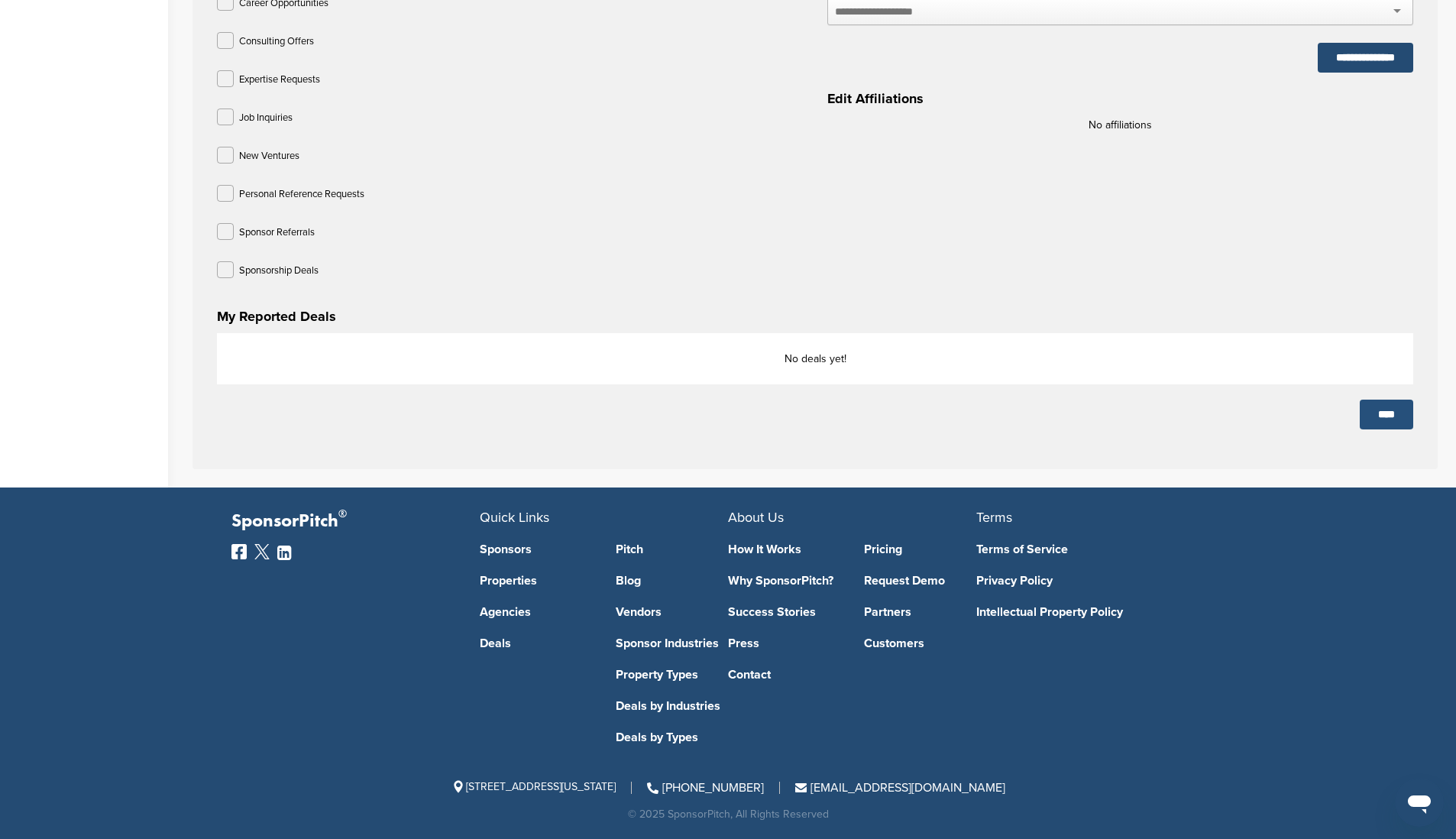
click at [970, 411] on input "****" at bounding box center [1386, 414] width 54 height 30
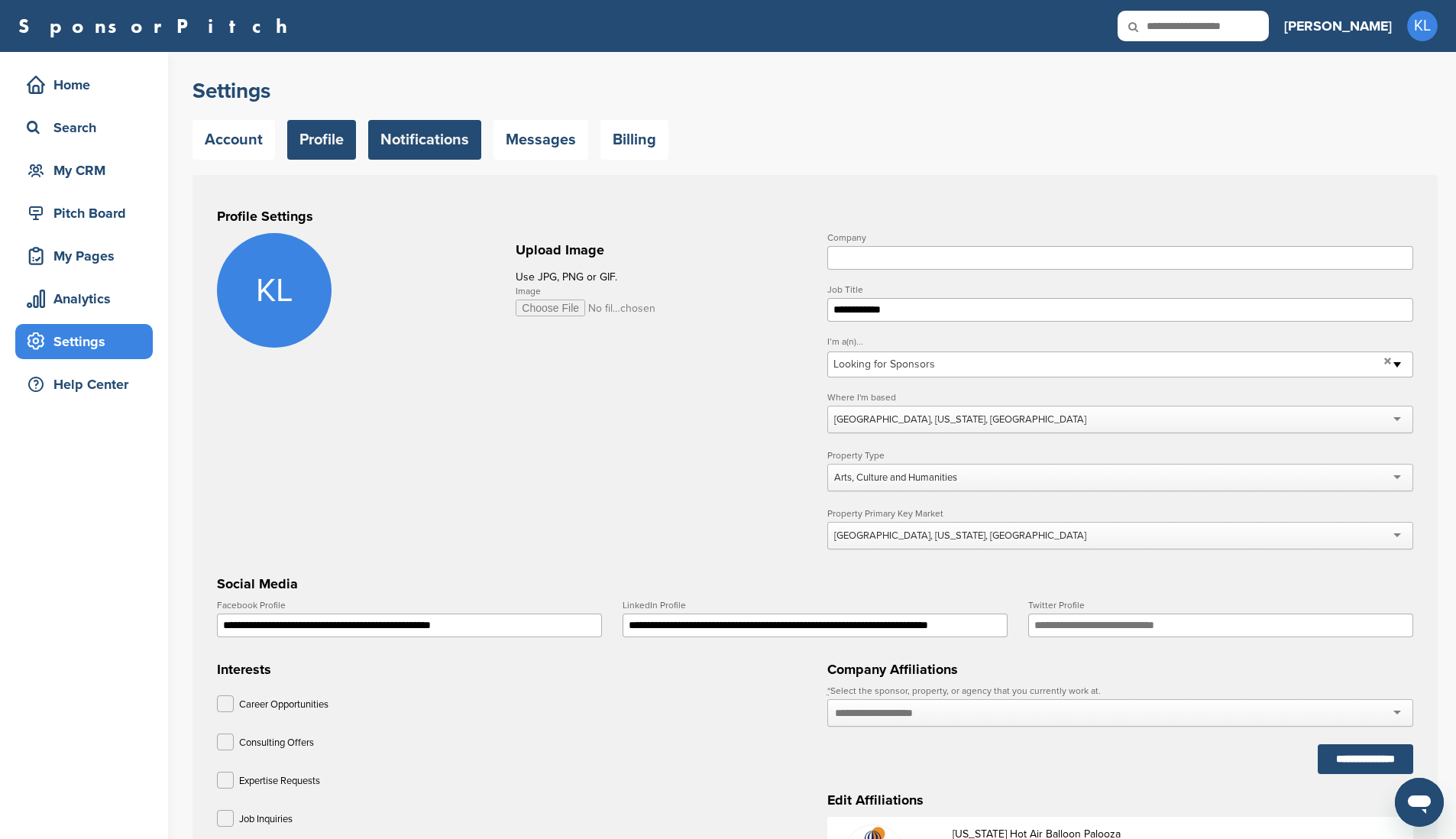
click at [415, 135] on link "Notifications" at bounding box center [425, 140] width 113 height 39
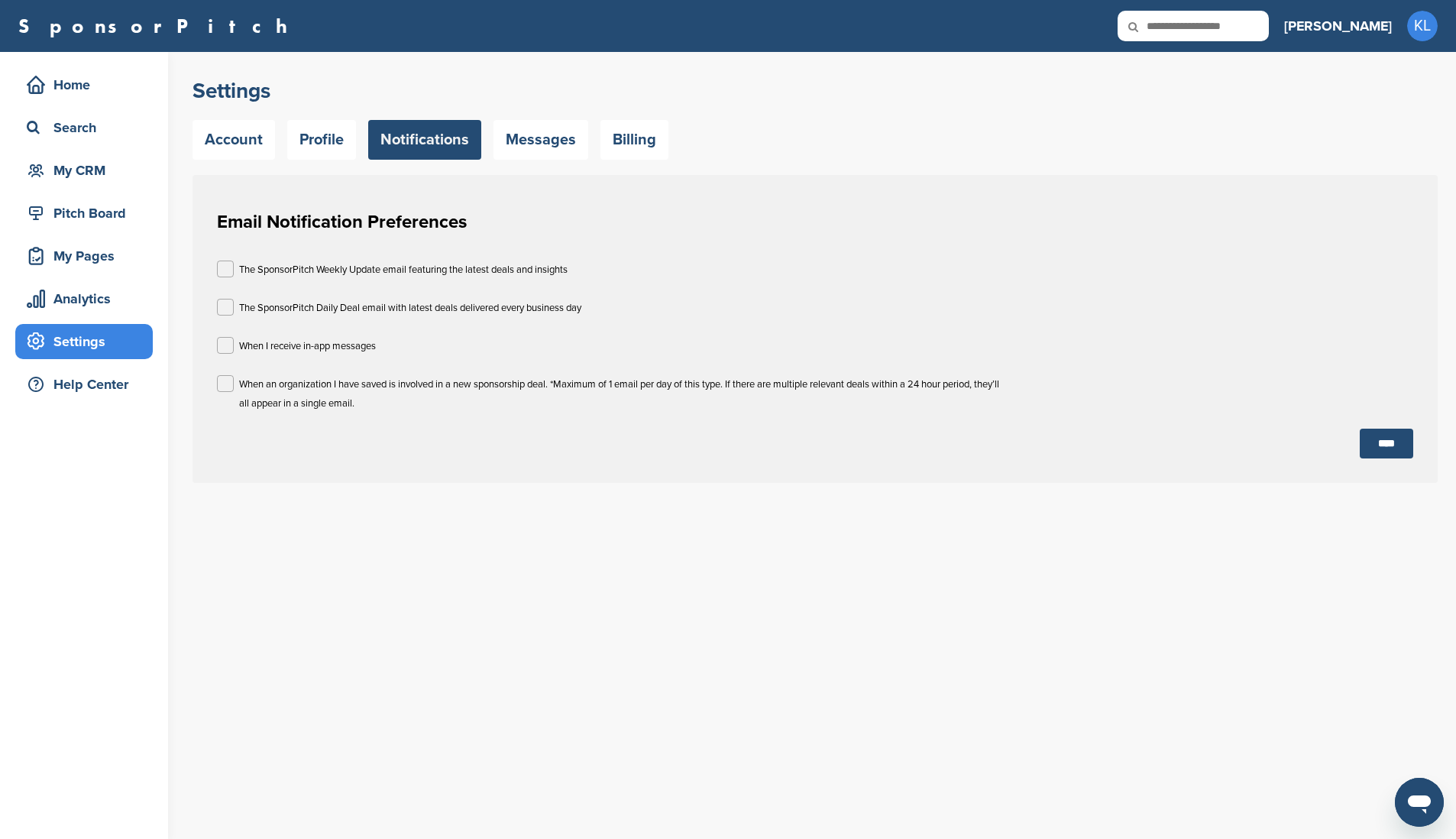
click at [354, 346] on p "When I receive in-app messages" at bounding box center [308, 347] width 137 height 19
click at [349, 344] on p "When I receive in-app messages" at bounding box center [308, 347] width 137 height 19
click at [1387, 426] on div "The SponsorPitch Weekly Update email featuring the latest deals and insights Th…" at bounding box center [814, 336] width 1216 height 183
click at [1384, 441] on input "****" at bounding box center [1386, 443] width 54 height 30
click at [542, 136] on link "Messages" at bounding box center [540, 140] width 95 height 39
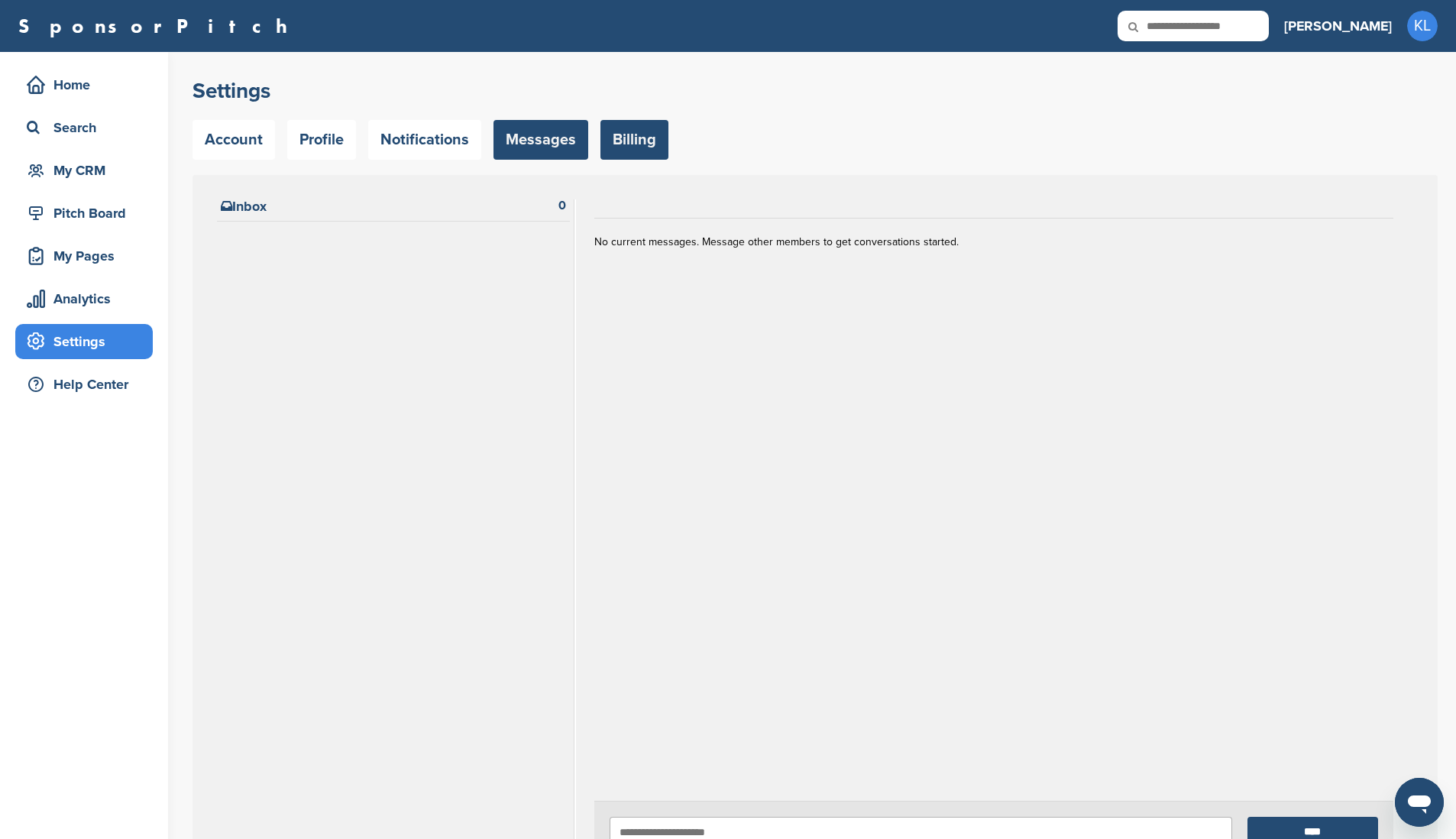
click at [642, 135] on link "Billing" at bounding box center [634, 140] width 68 height 39
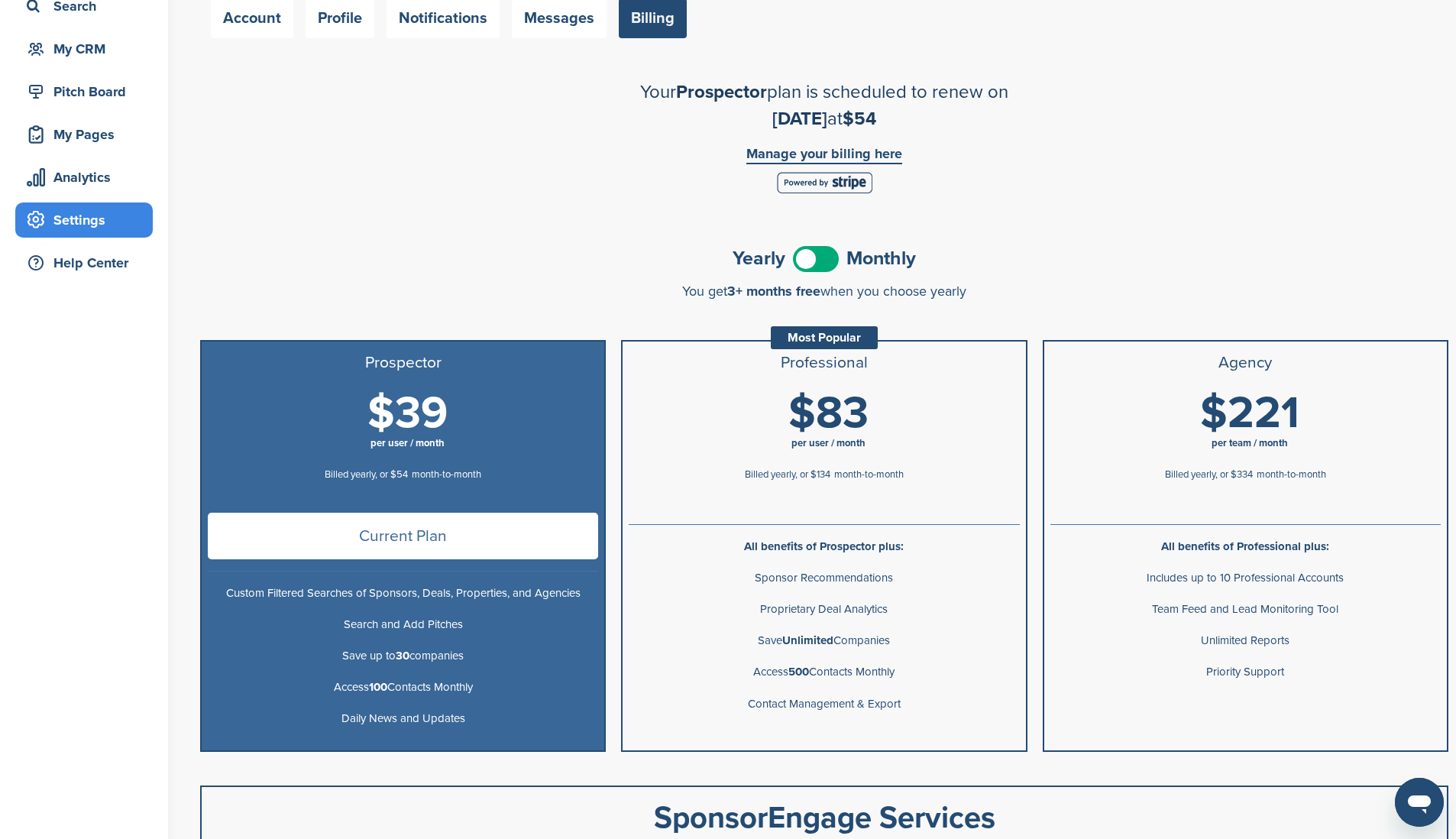
scroll to position [171, 0]
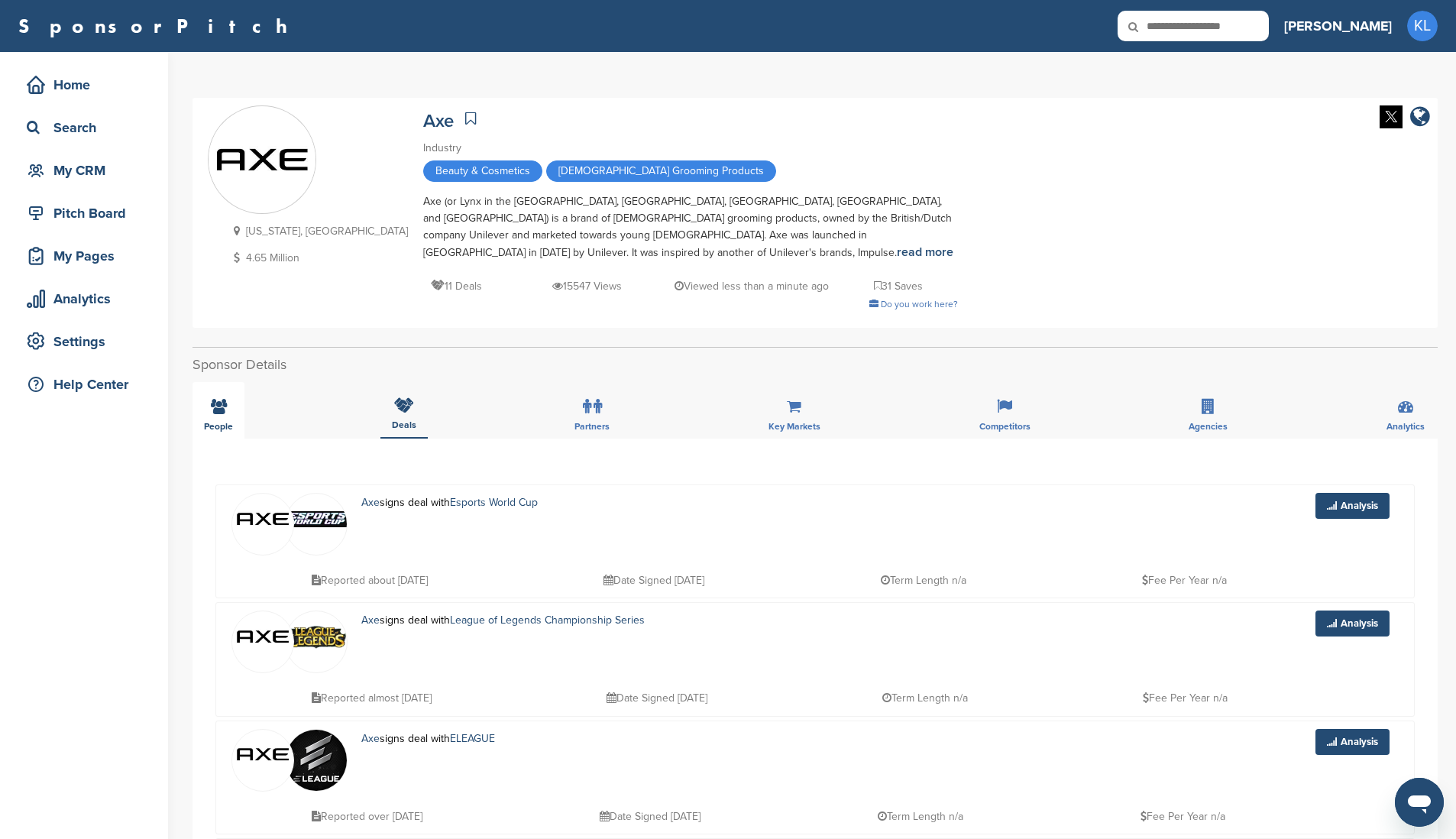
click at [201, 386] on div "People" at bounding box center [218, 411] width 52 height 56
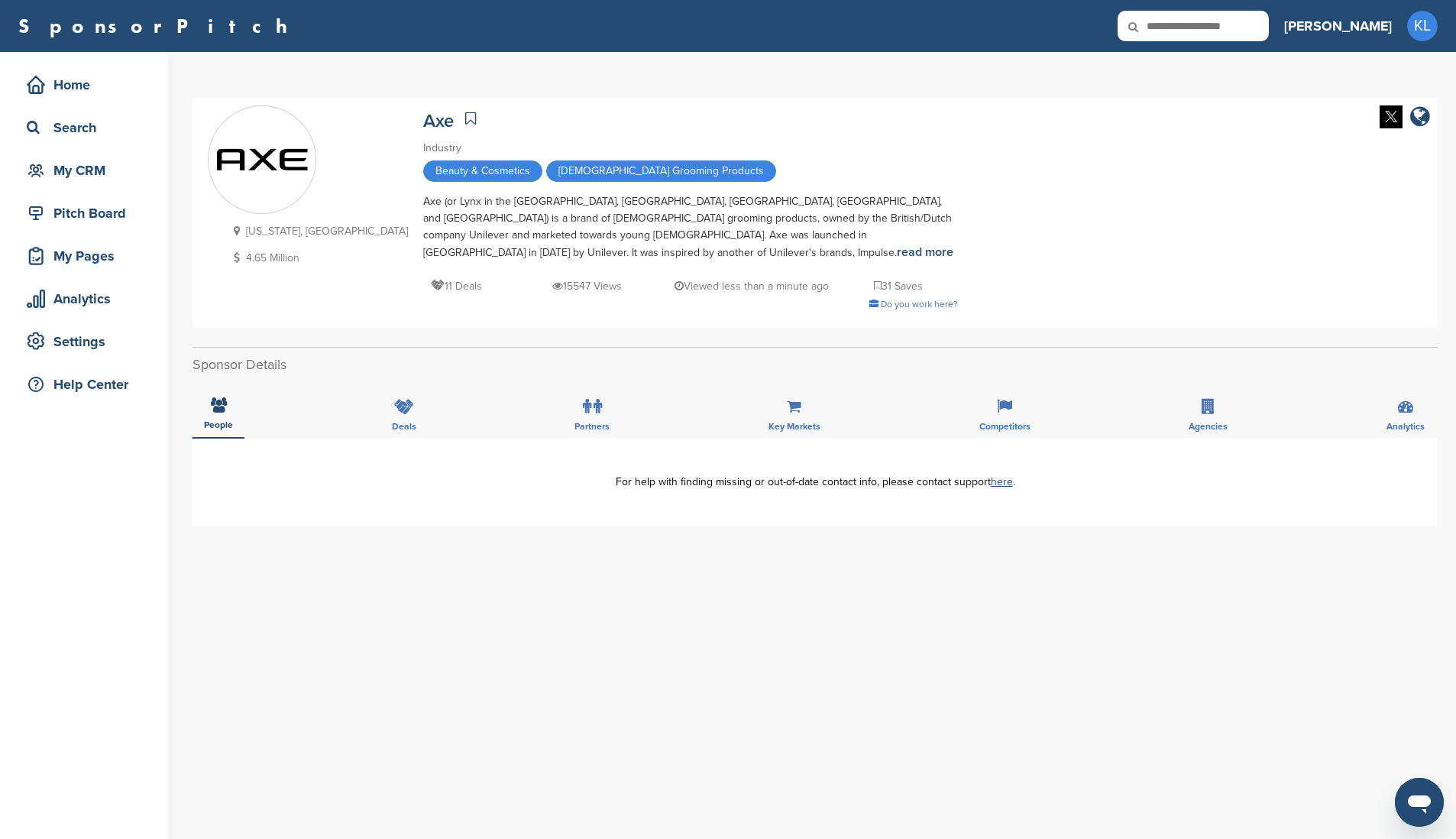
click at [995, 524] on div "**********" at bounding box center [815, 744] width 1246 height 612
click at [1016, 382] on div "Competitors" at bounding box center [1004, 411] width 74 height 56
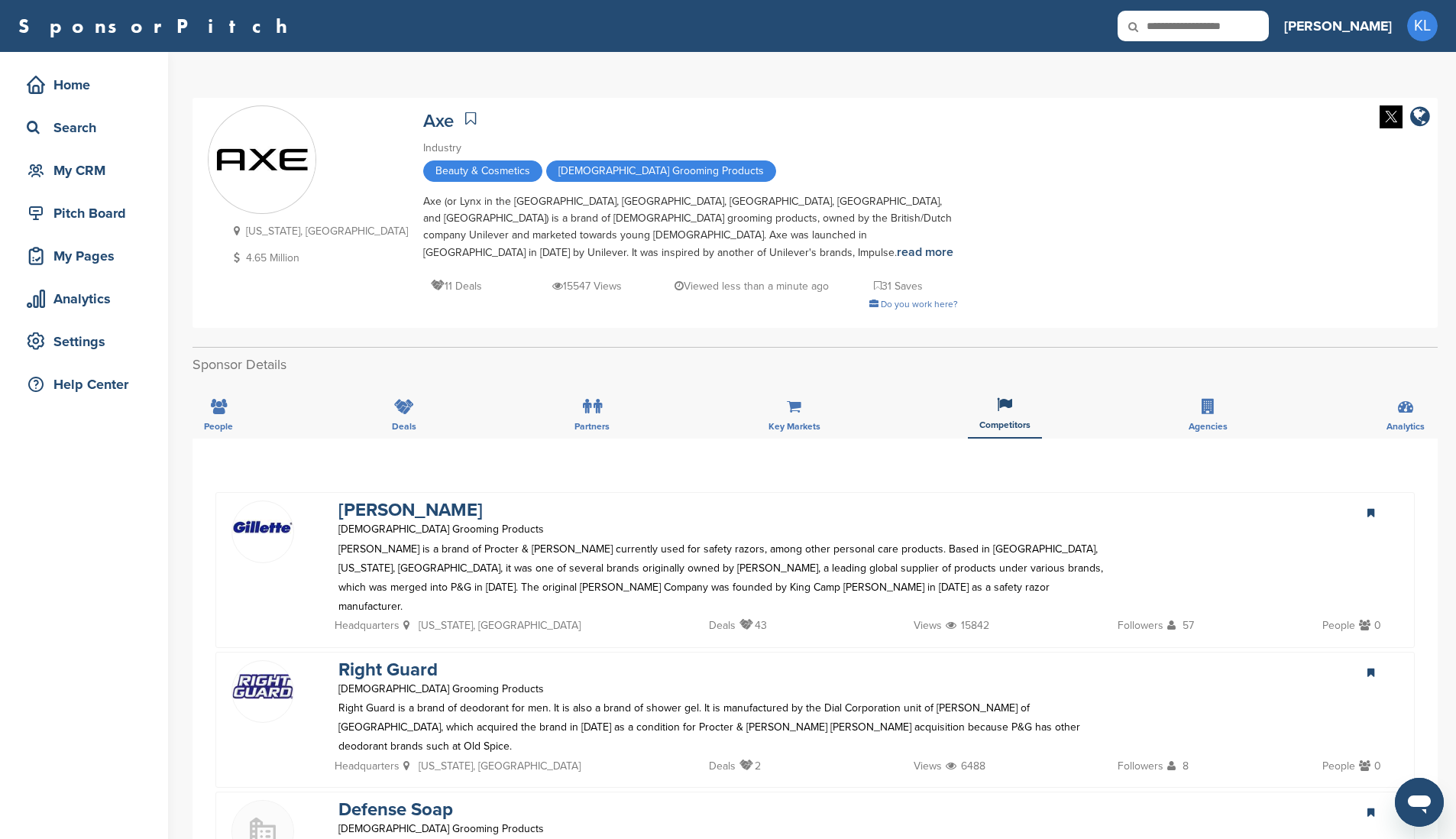
click at [559, 382] on div "People Deals Partners Key Markets Competitors Agencies Analytics" at bounding box center [815, 411] width 1246 height 56
click at [587, 398] on icon at bounding box center [586, 406] width 8 height 15
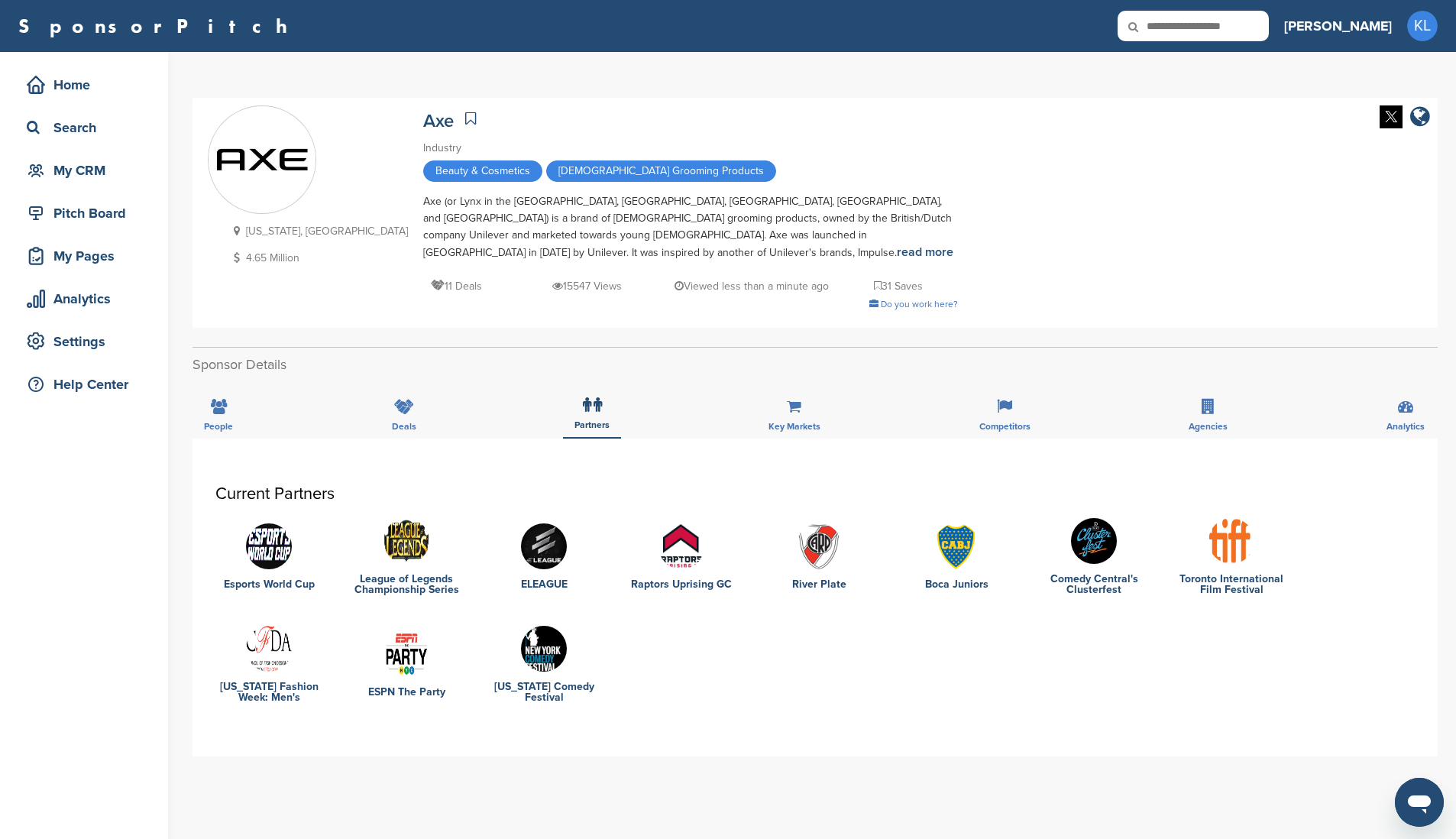
click at [1101, 521] on img at bounding box center [1093, 540] width 46 height 46
click at [419, 643] on img at bounding box center [406, 654] width 46 height 46
click at [541, 626] on img at bounding box center [544, 648] width 46 height 46
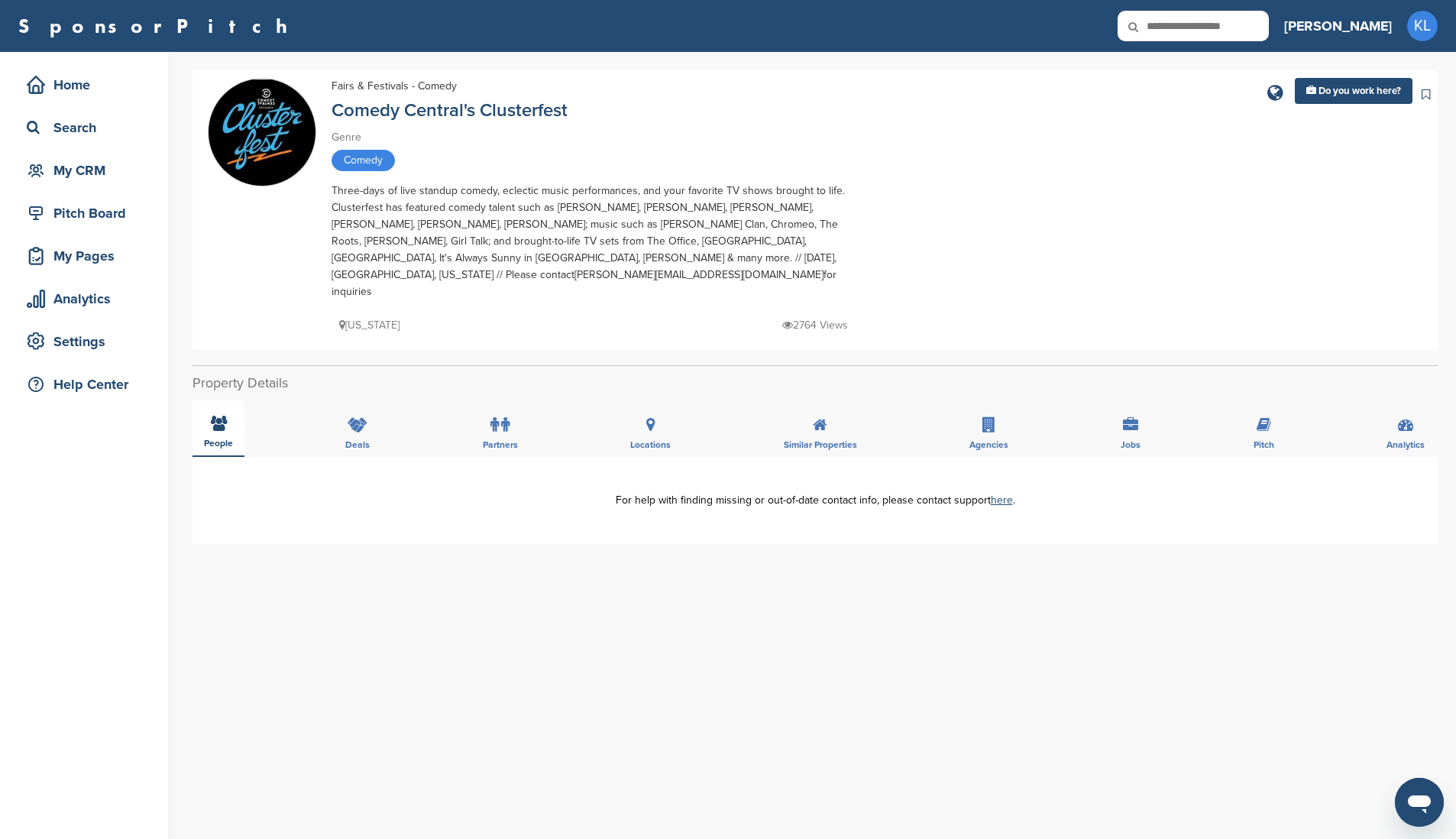
click at [208, 400] on div "People" at bounding box center [218, 428] width 52 height 56
click at [336, 420] on div "Deals" at bounding box center [357, 428] width 47 height 56
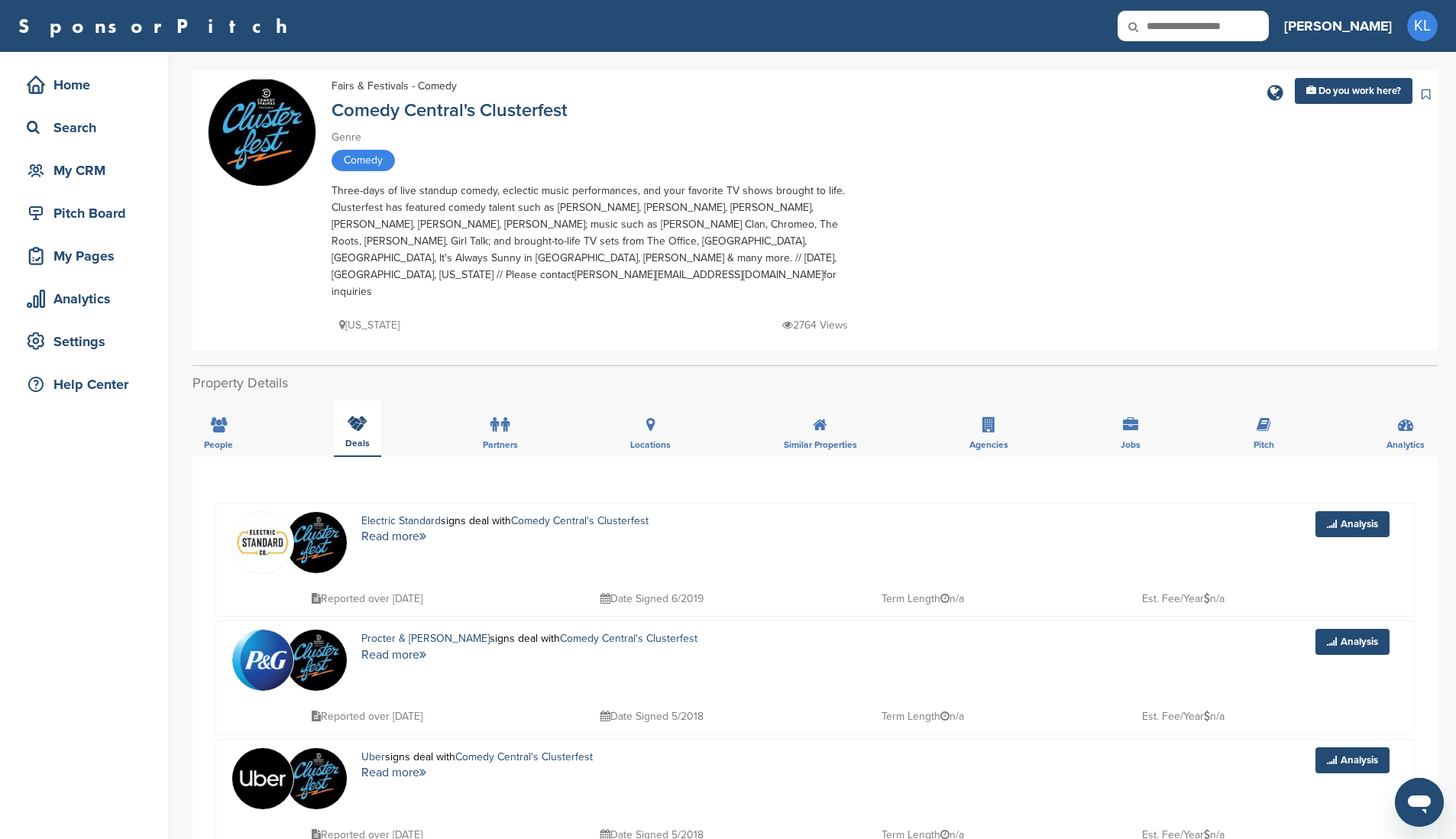
click at [336, 420] on div "Deals" at bounding box center [357, 428] width 47 height 56
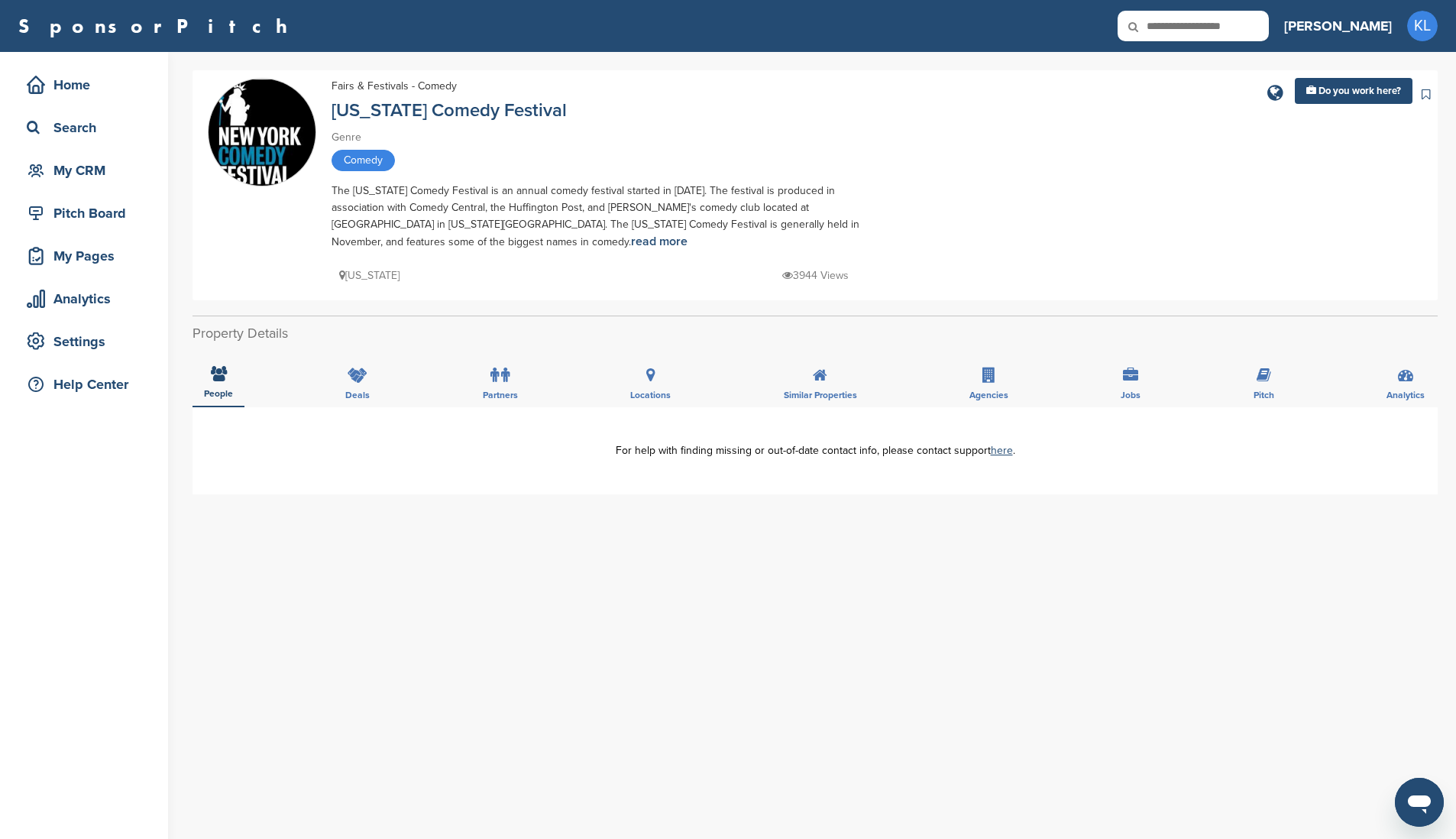
drag, startPoint x: 469, startPoint y: 666, endPoint x: 466, endPoint y: 645, distance: 21.2
click at [466, 645] on div "**********" at bounding box center [815, 712] width 1246 height 612
click at [208, 366] on div "People" at bounding box center [218, 379] width 52 height 56
click at [313, 389] on div "People Deals Partners Locations Similar Properties Agencies Jobs [GEOGRAPHIC_DA…" at bounding box center [815, 379] width 1246 height 56
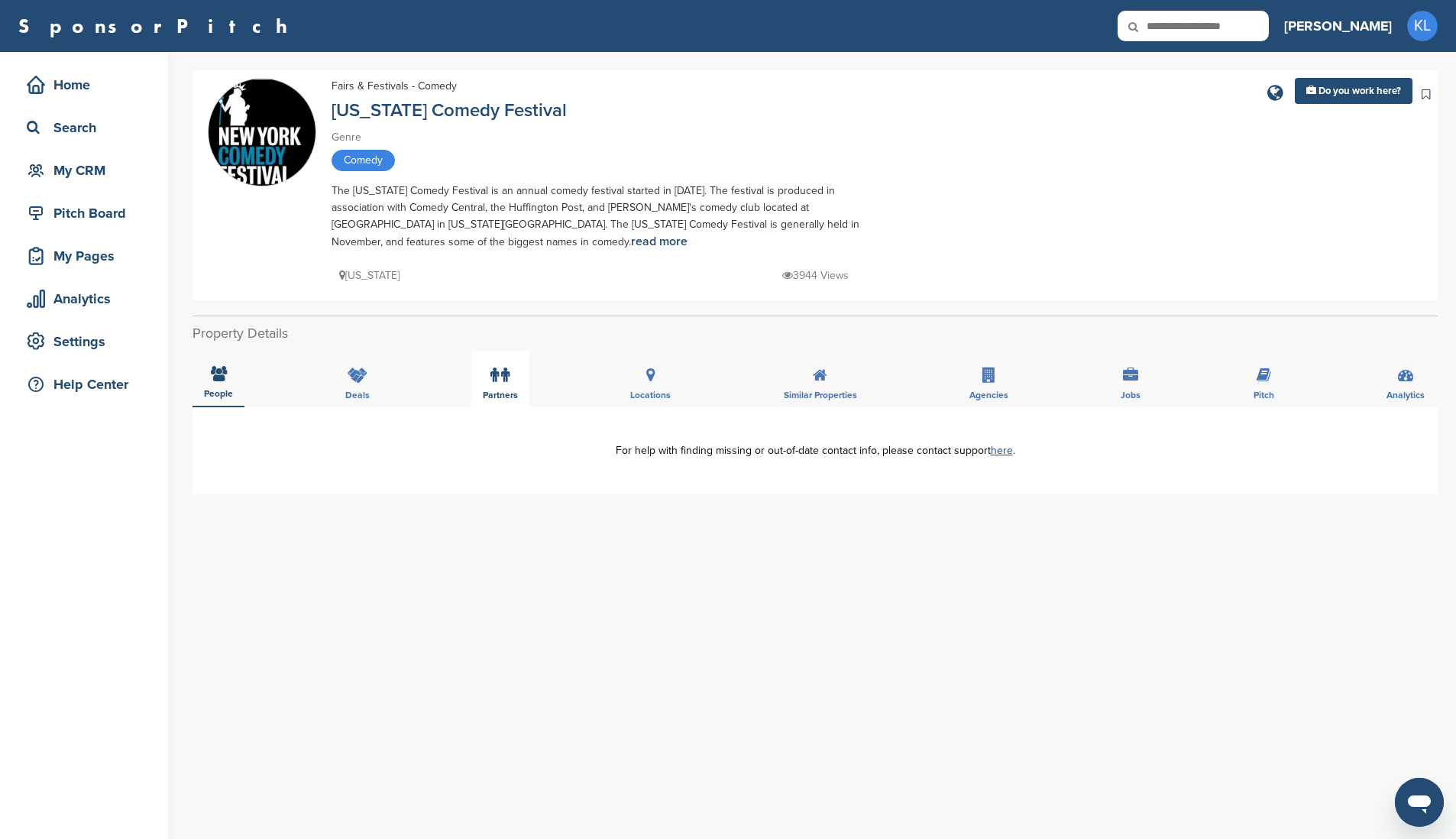
click at [501, 379] on icon at bounding box center [504, 375] width 8 height 15
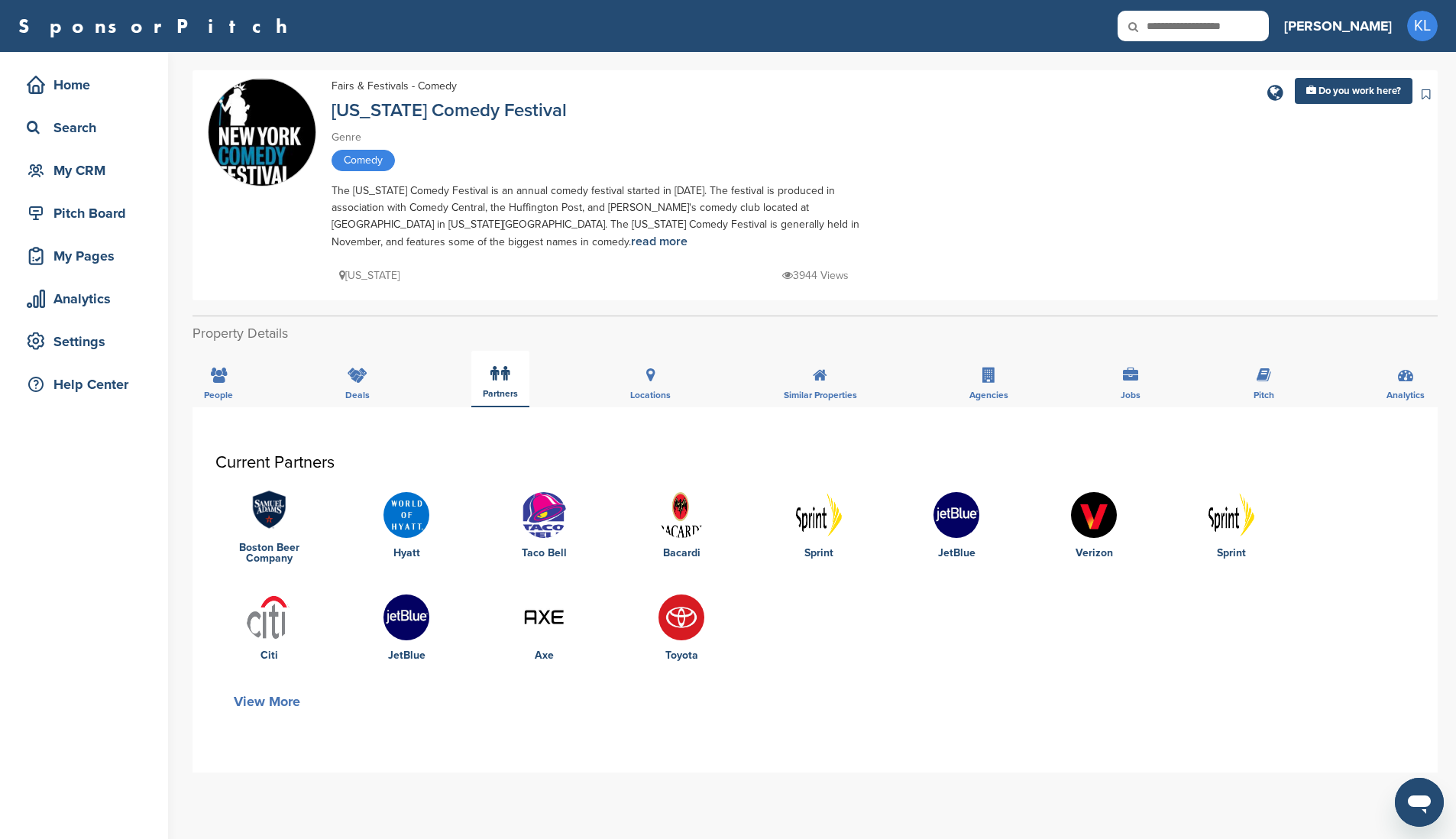
click at [502, 370] on icon at bounding box center [504, 374] width 8 height 15
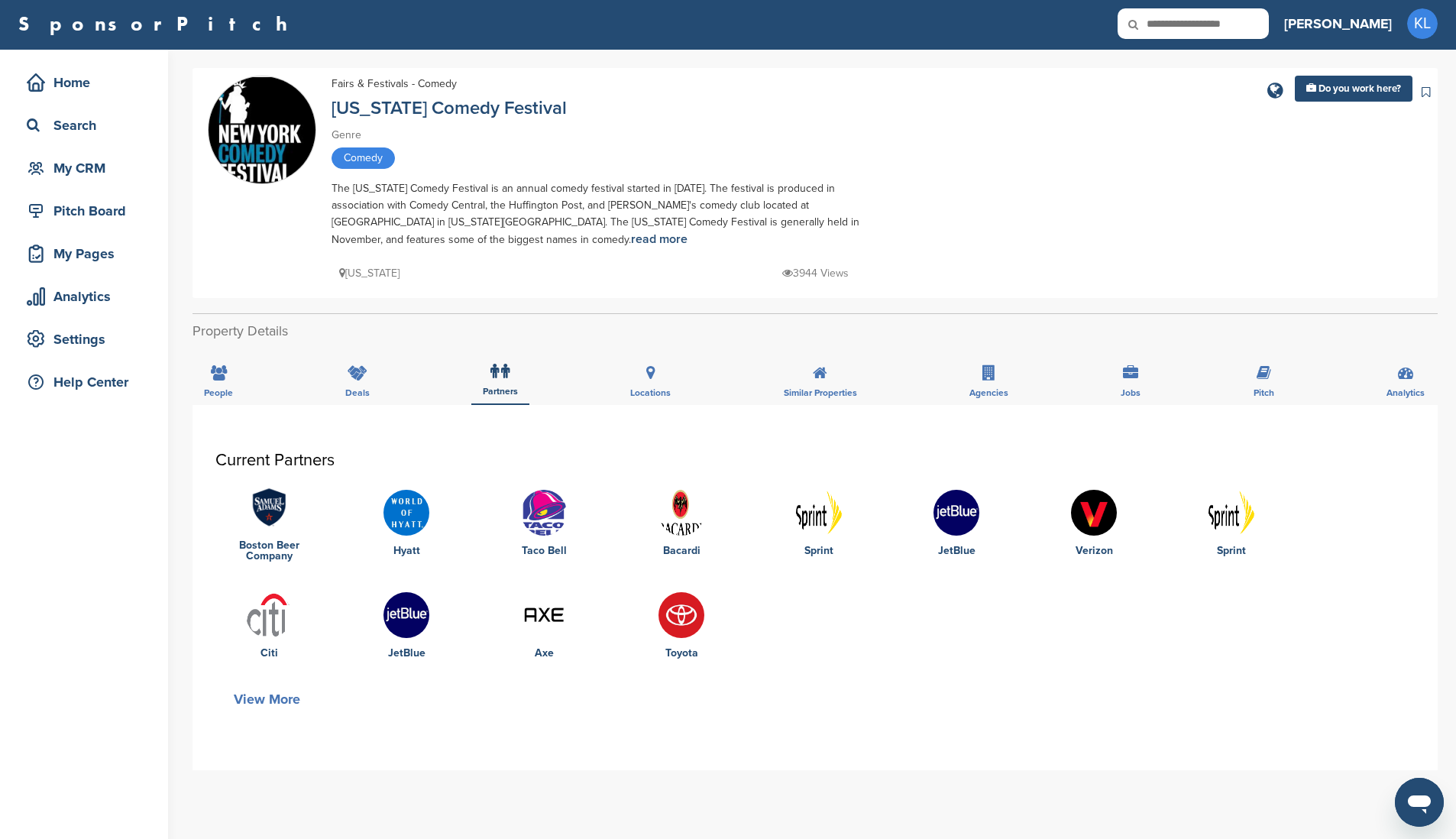
scroll to position [3, 0]
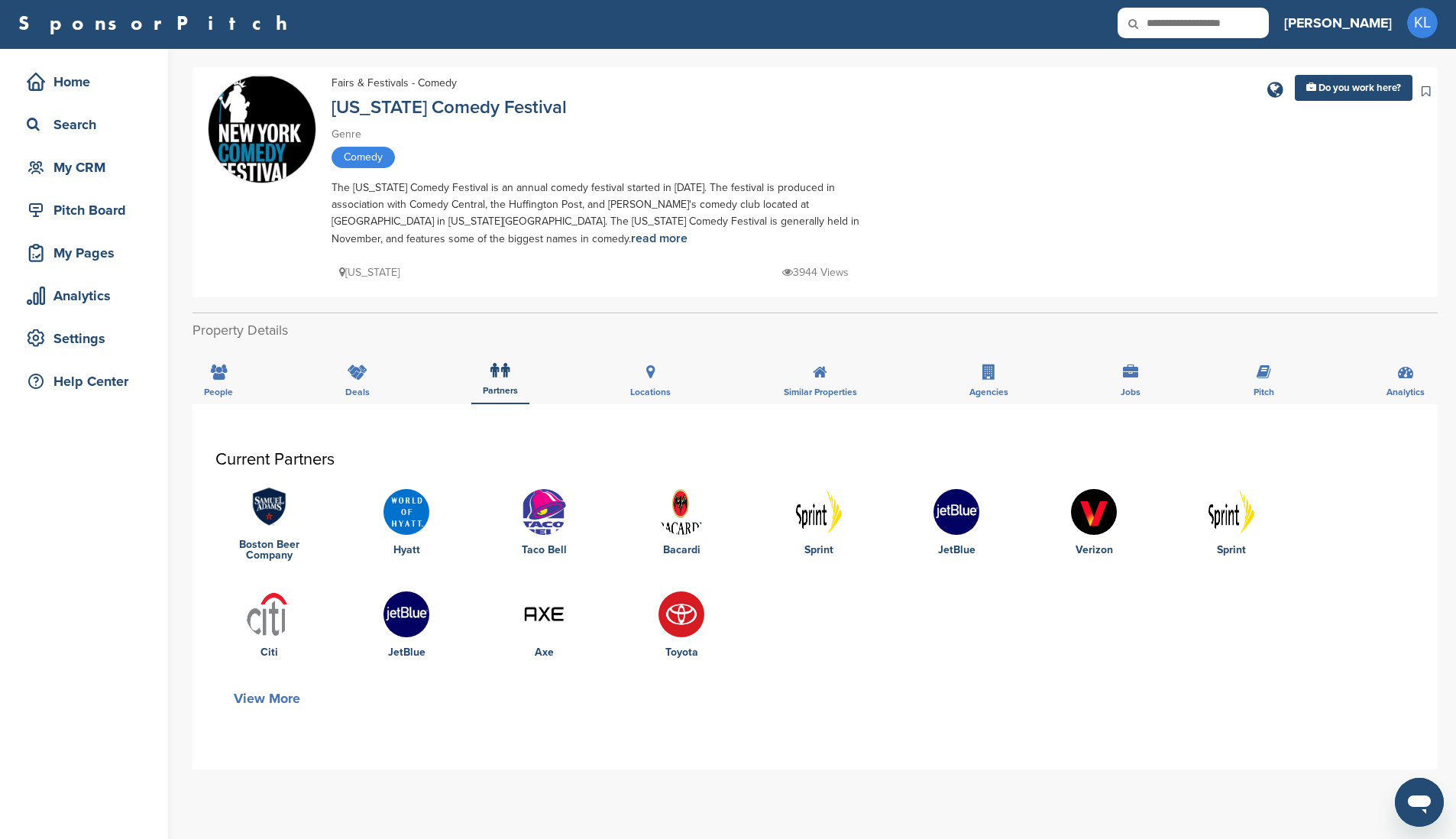
drag, startPoint x: 581, startPoint y: 507, endPoint x: 1074, endPoint y: 697, distance: 528.3
click at [1074, 697] on div "View More" at bounding box center [814, 698] width 1200 height 35
click at [548, 519] on img at bounding box center [544, 511] width 46 height 46
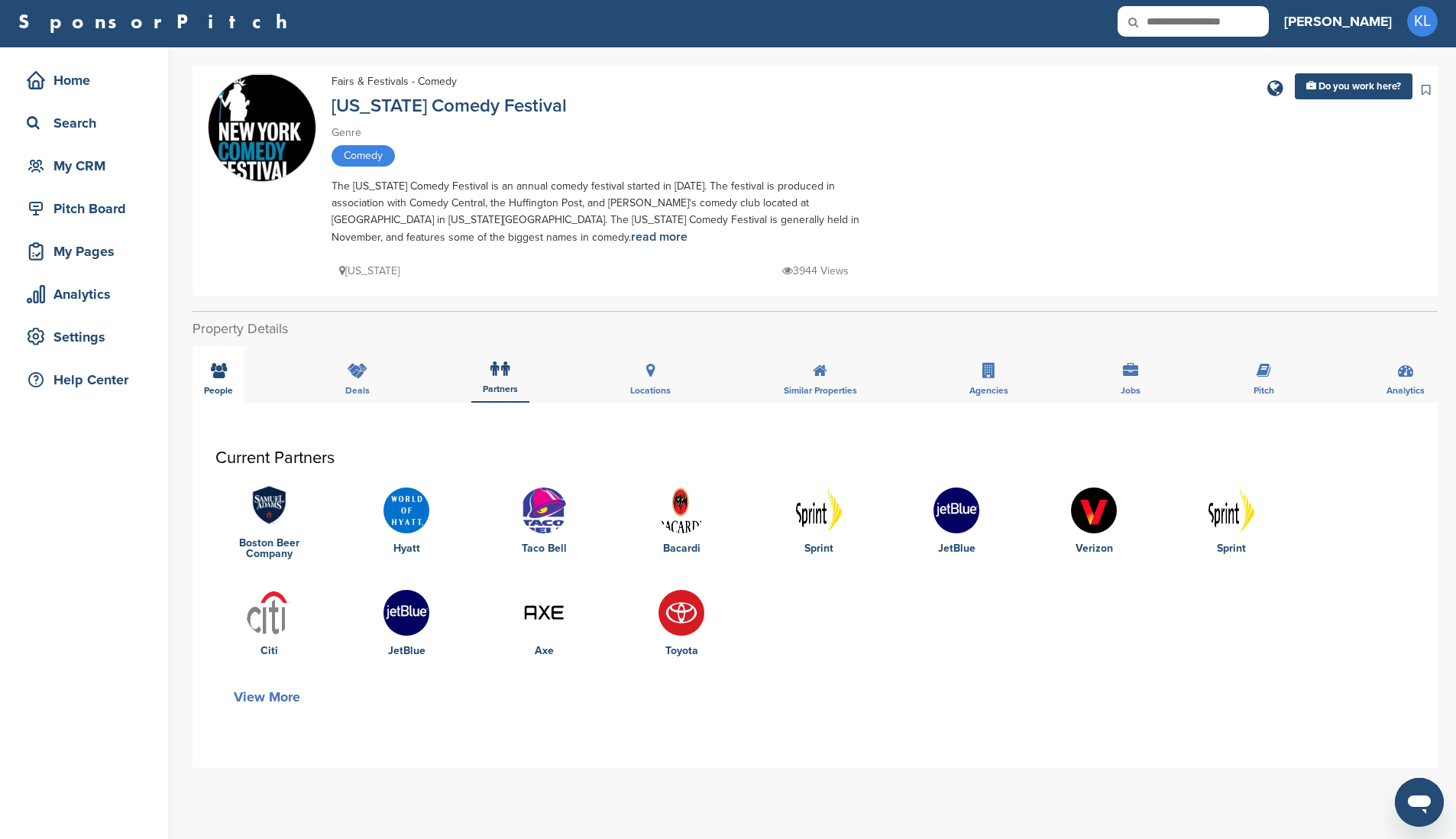
click at [223, 383] on div "People" at bounding box center [218, 374] width 52 height 56
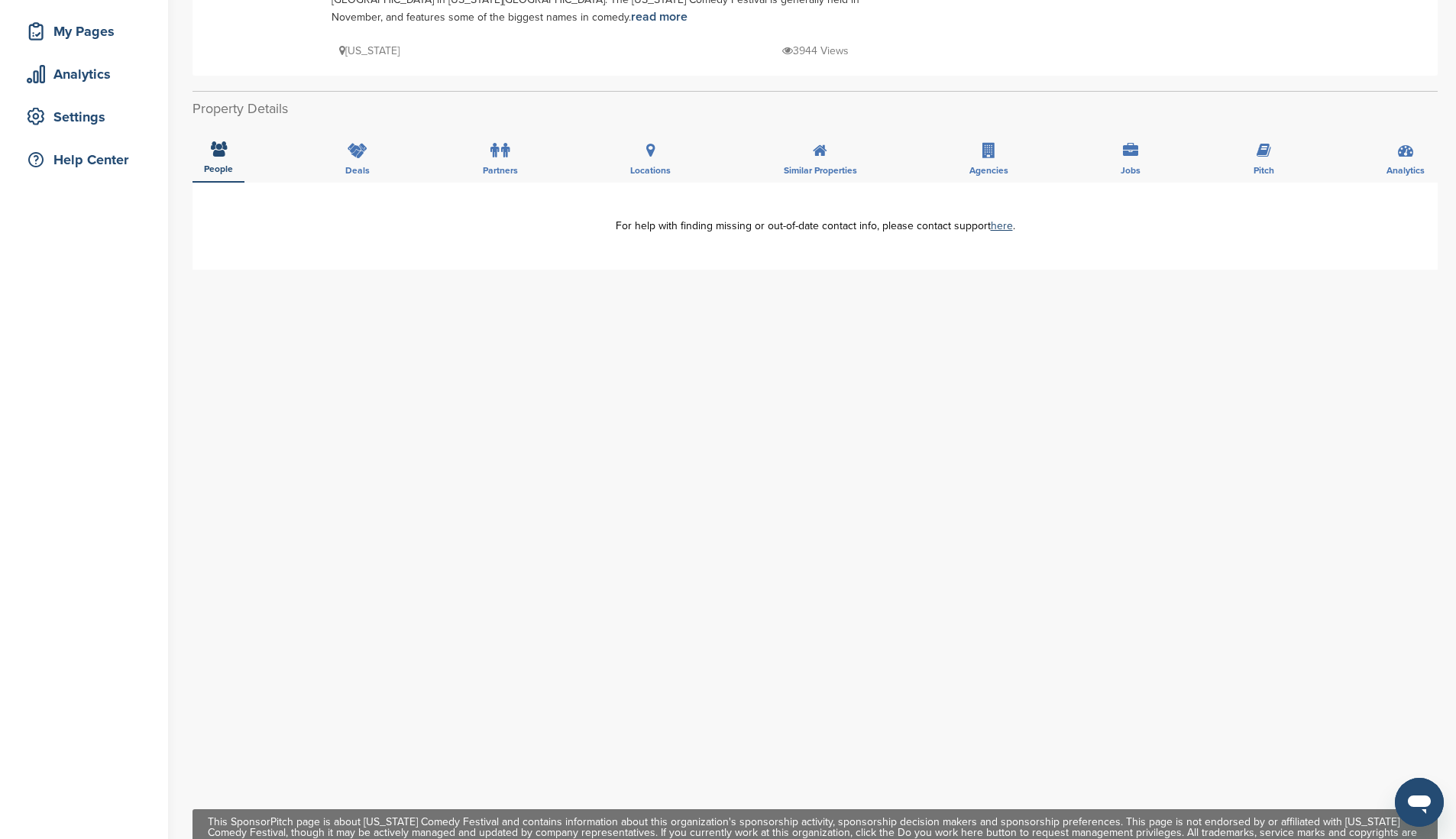
scroll to position [0, 0]
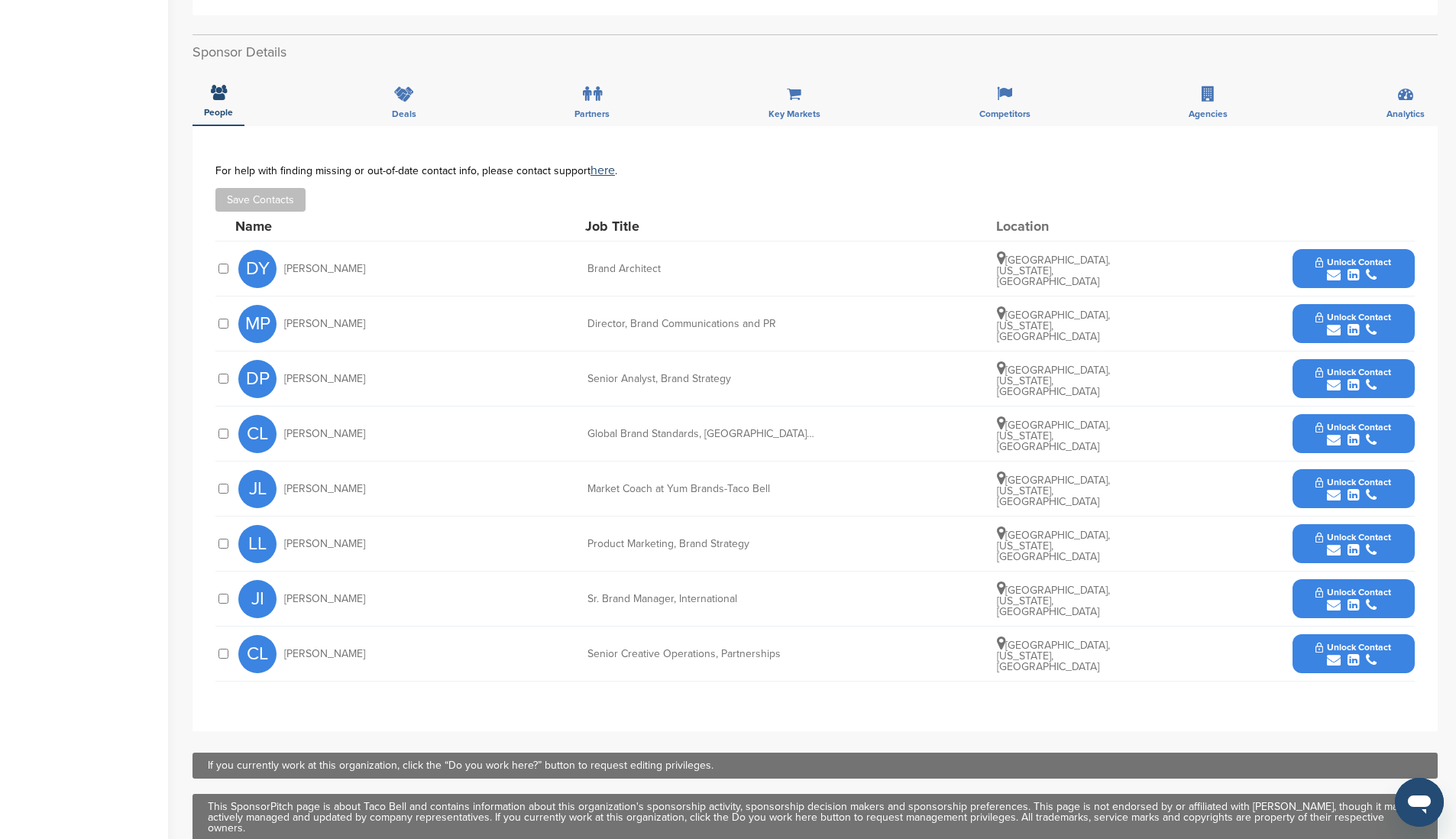
scroll to position [335, 0]
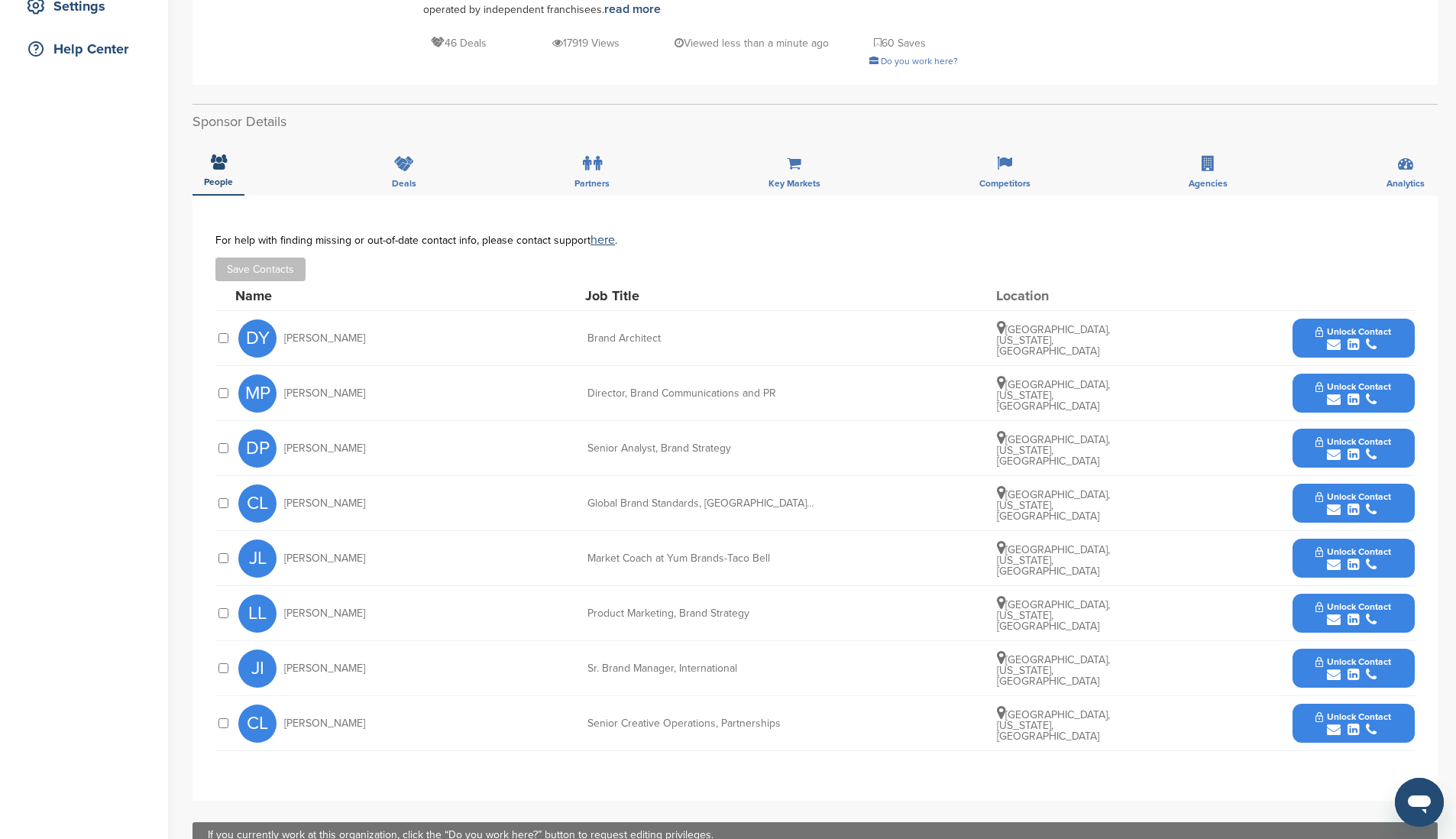
click at [1341, 393] on div "submit" at bounding box center [1353, 399] width 76 height 14
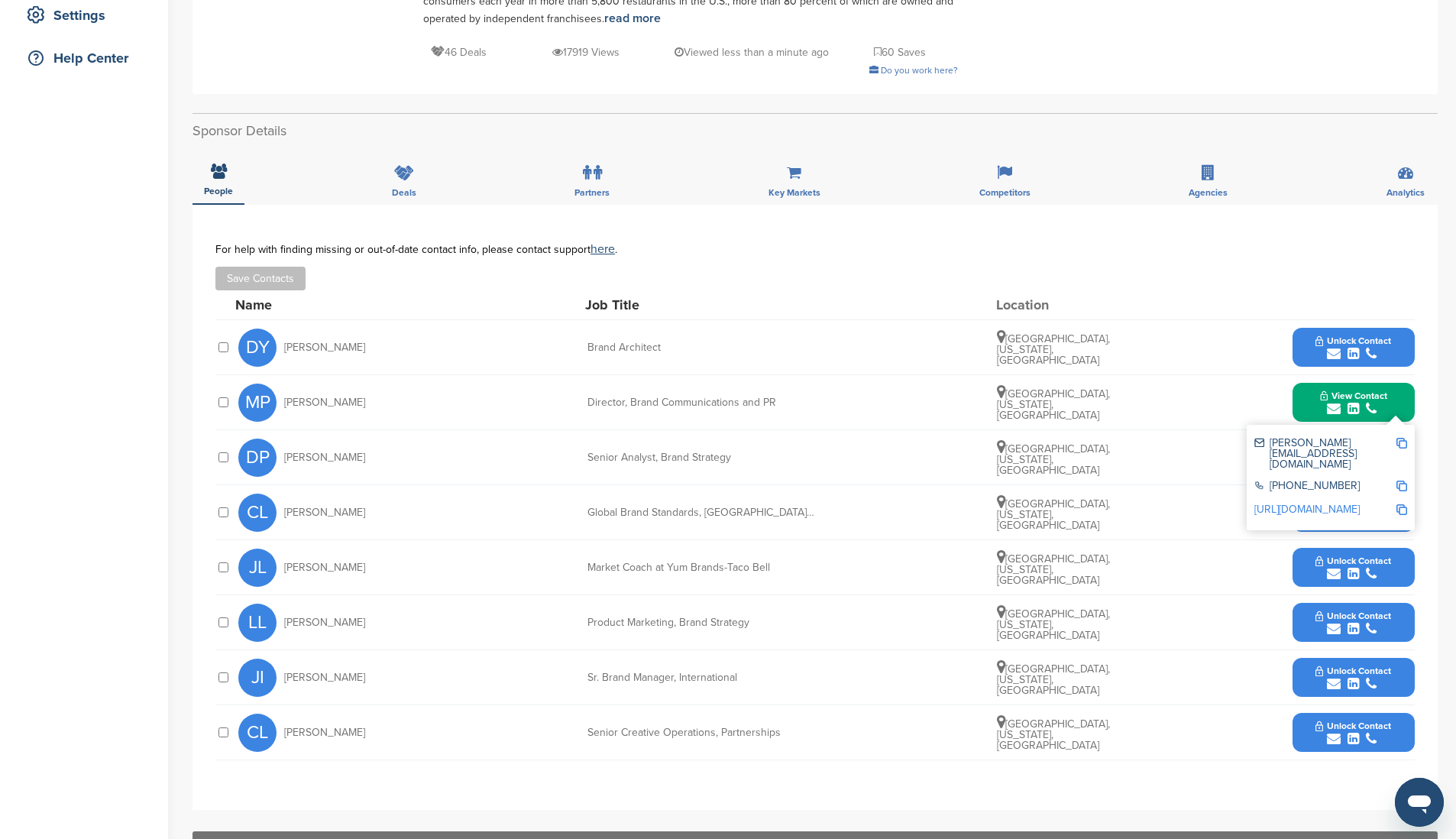
scroll to position [328, 0]
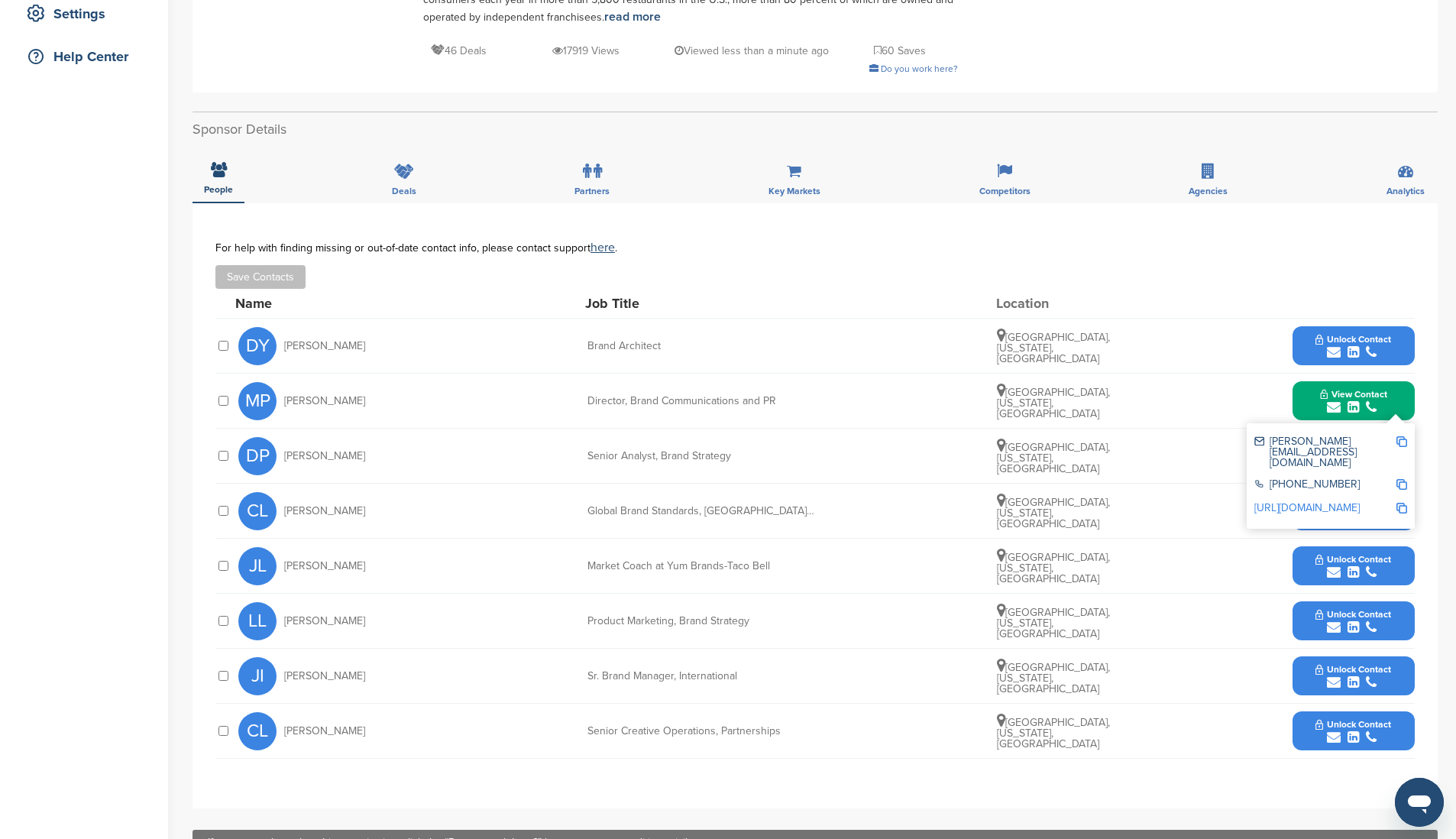
click at [1397, 440] on img at bounding box center [1402, 441] width 10 height 10
click at [1404, 440] on img at bounding box center [1402, 441] width 10 height 10
click at [1348, 432] on div "[PERSON_NAME][EMAIL_ADDRESS][DOMAIN_NAME]" at bounding box center [1330, 453] width 153 height 43
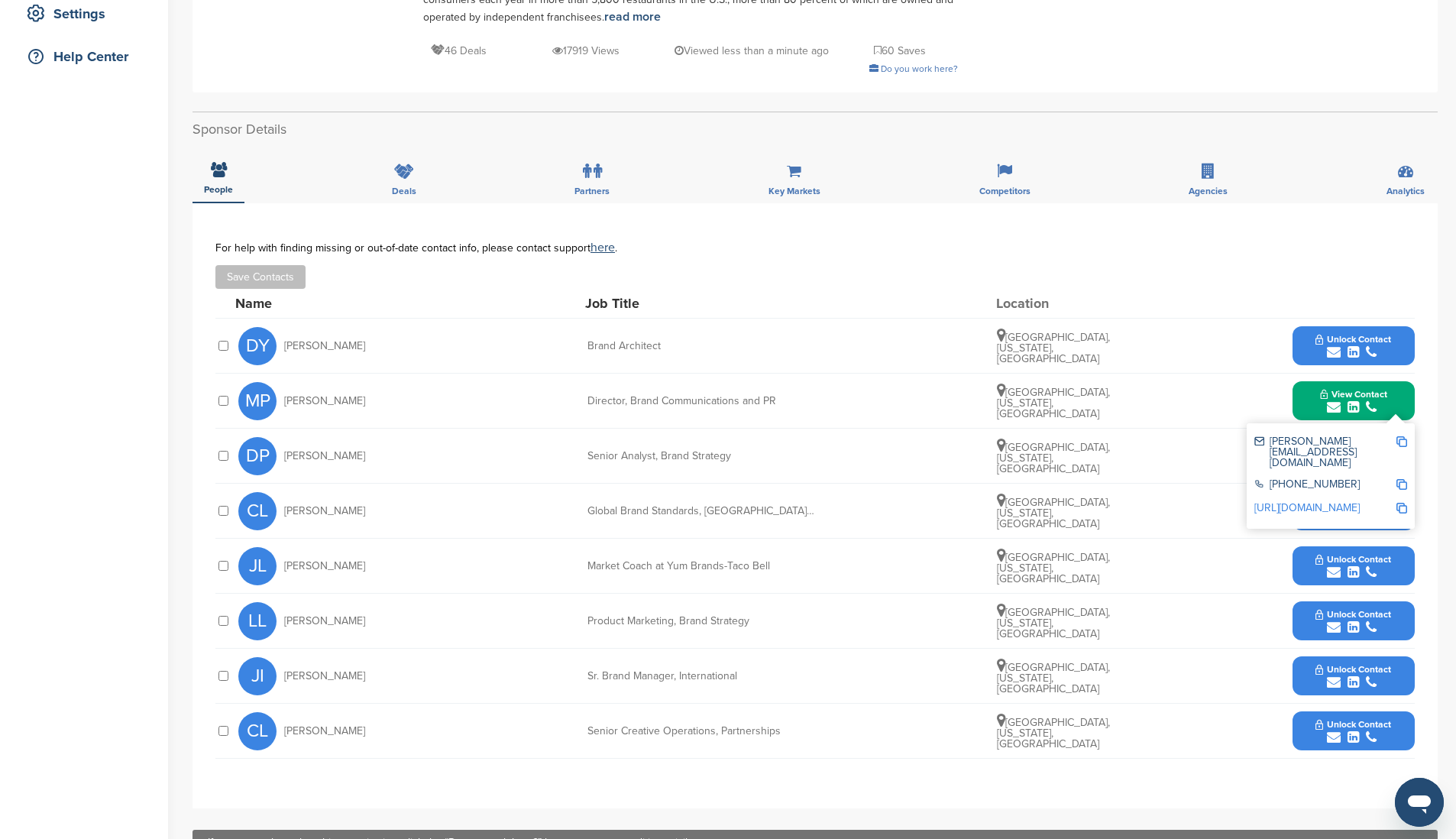
click at [1410, 446] on div "[PERSON_NAME][EMAIL_ADDRESS][DOMAIN_NAME] [PHONE_NUMBER] [URL][DOMAIN_NAME]" at bounding box center [1330, 476] width 168 height 105
click at [1403, 435] on div "[PERSON_NAME][EMAIL_ADDRESS][DOMAIN_NAME]" at bounding box center [1330, 453] width 153 height 43
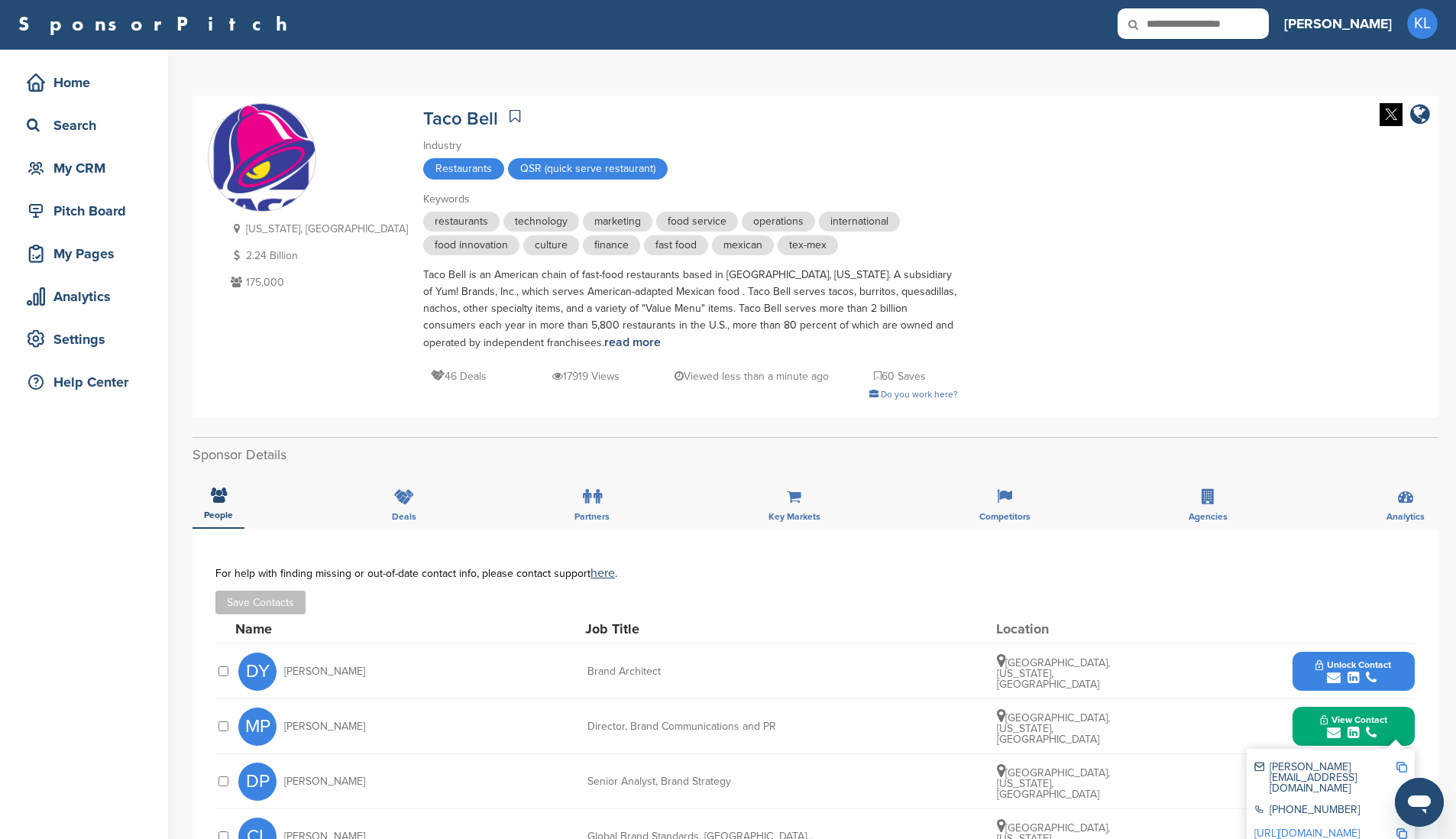
scroll to position [0, 0]
